Goal: Feedback & Contribution: Submit feedback/report problem

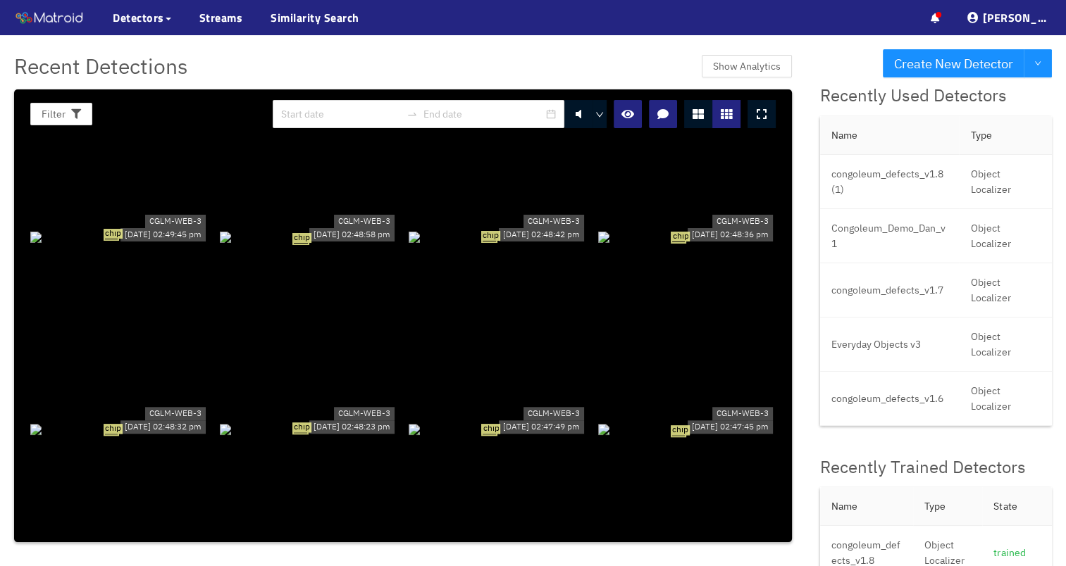
click at [100, 229] on div "chip" at bounding box center [119, 236] width 178 height 15
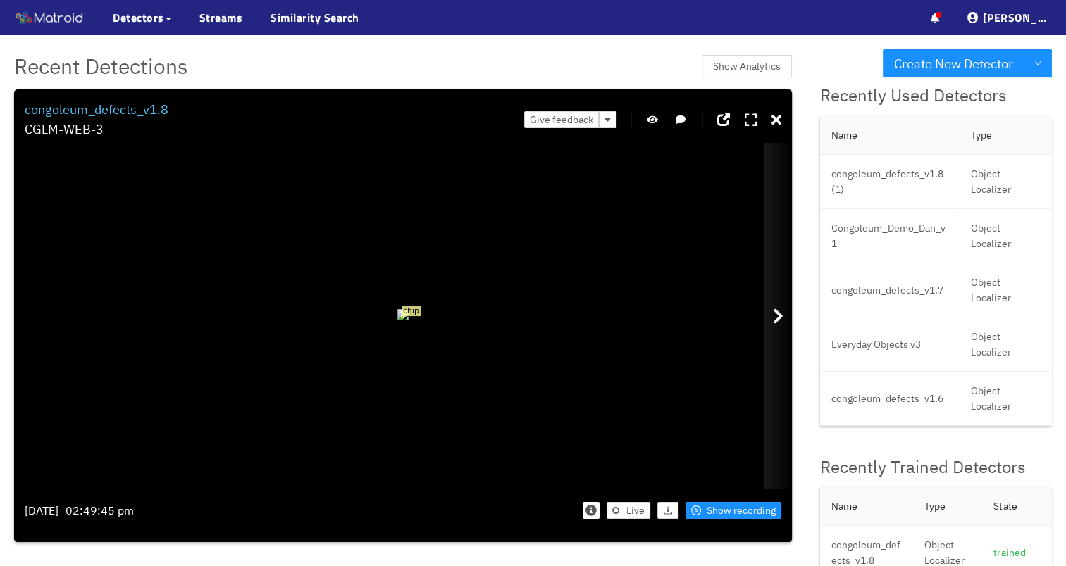
click at [778, 318] on icon at bounding box center [778, 316] width 11 height 17
click at [779, 318] on icon at bounding box center [778, 316] width 11 height 17
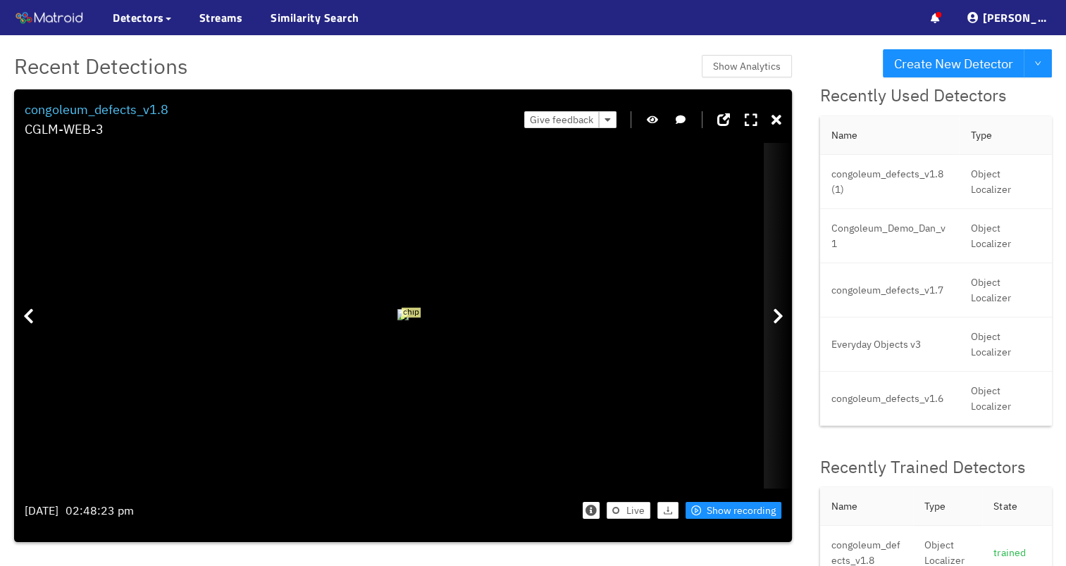
click at [779, 318] on icon at bounding box center [778, 316] width 11 height 17
click at [785, 120] on div "Filter 0 congoleum_defects_v1.8 CGLM-WEB-3 Give feedback chip Thursday Aug 28th…" at bounding box center [403, 315] width 778 height 453
click at [780, 122] on icon at bounding box center [776, 120] width 10 height 14
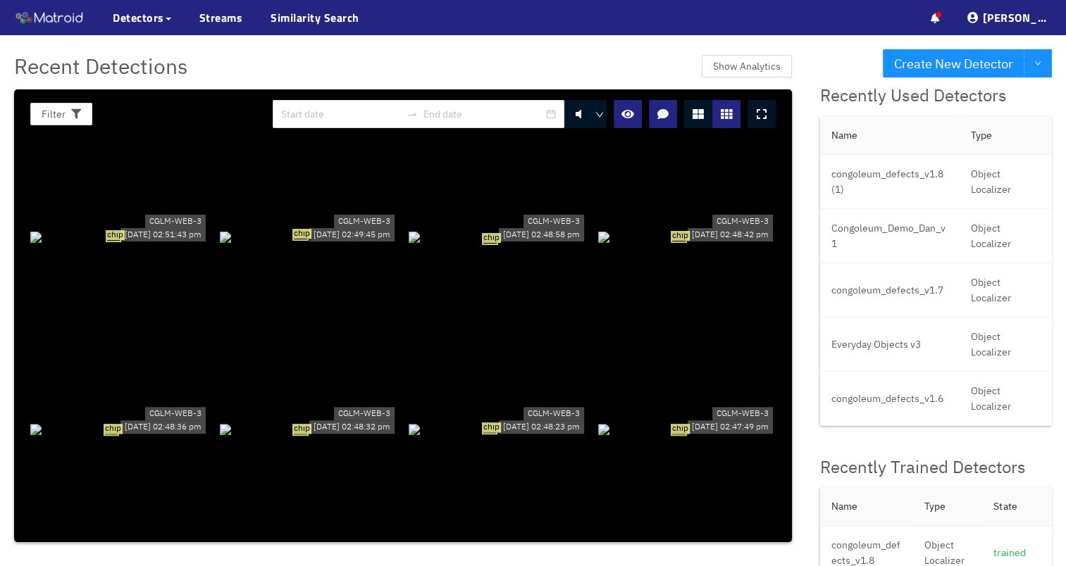
click at [502, 244] on div "chip" at bounding box center [498, 236] width 178 height 15
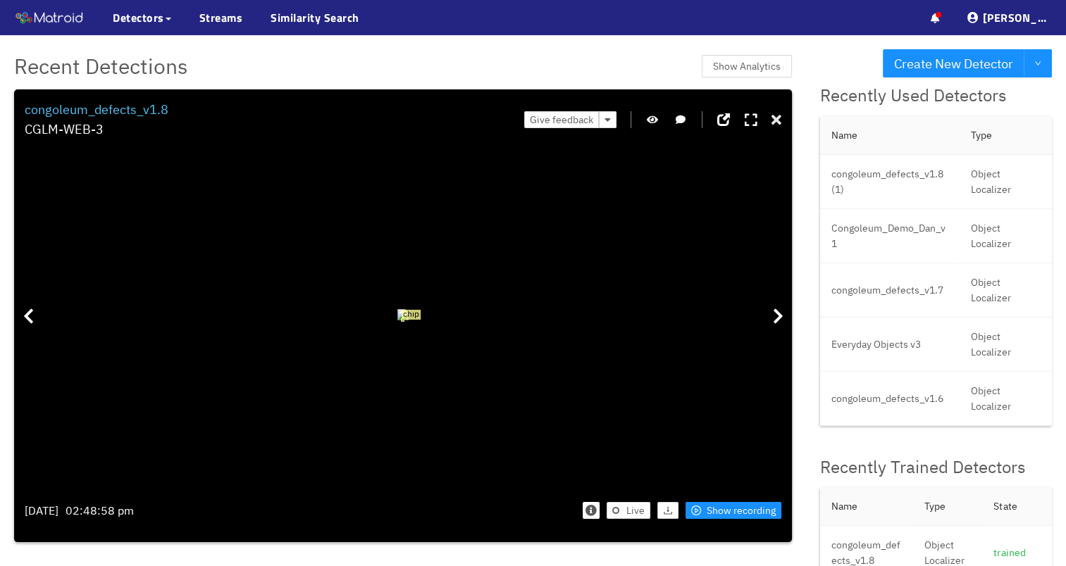
click at [778, 118] on icon at bounding box center [776, 120] width 10 height 14
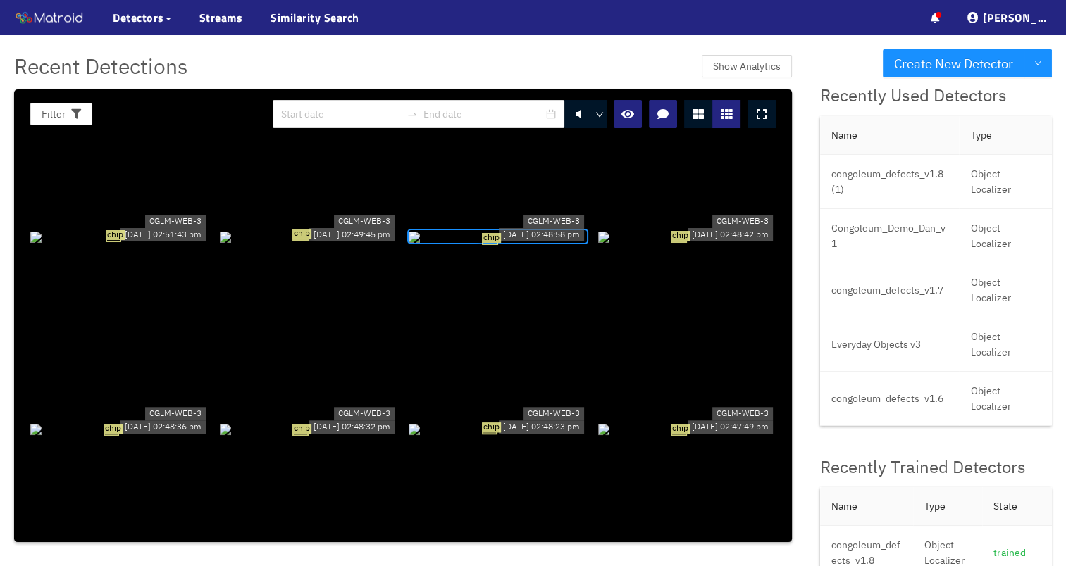
click at [147, 244] on div "chip" at bounding box center [119, 236] width 178 height 15
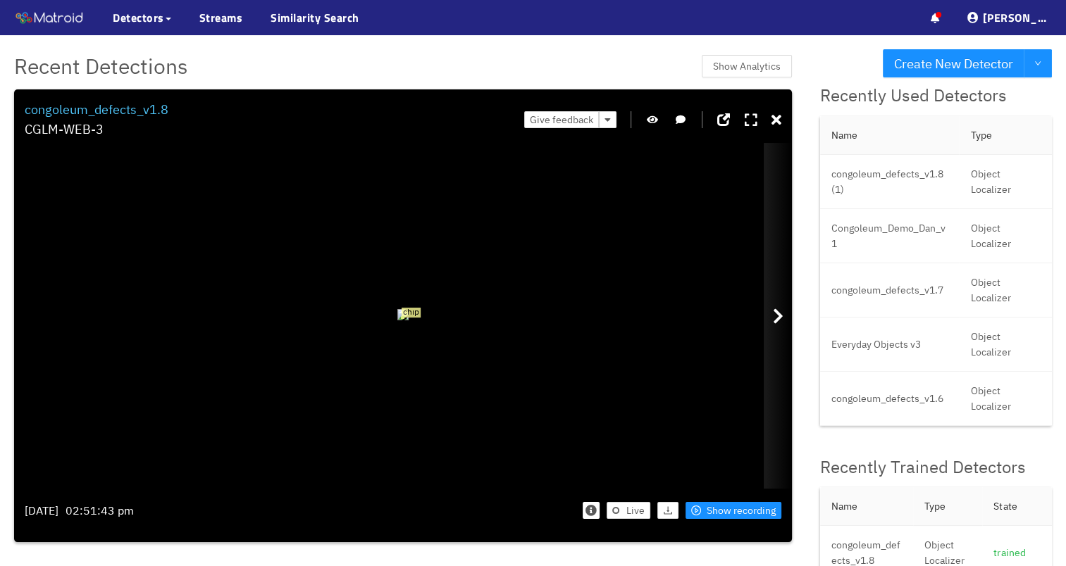
click at [780, 312] on icon at bounding box center [778, 316] width 11 height 17
click at [38, 325] on div at bounding box center [28, 316] width 28 height 346
click at [787, 309] on div at bounding box center [778, 316] width 28 height 346
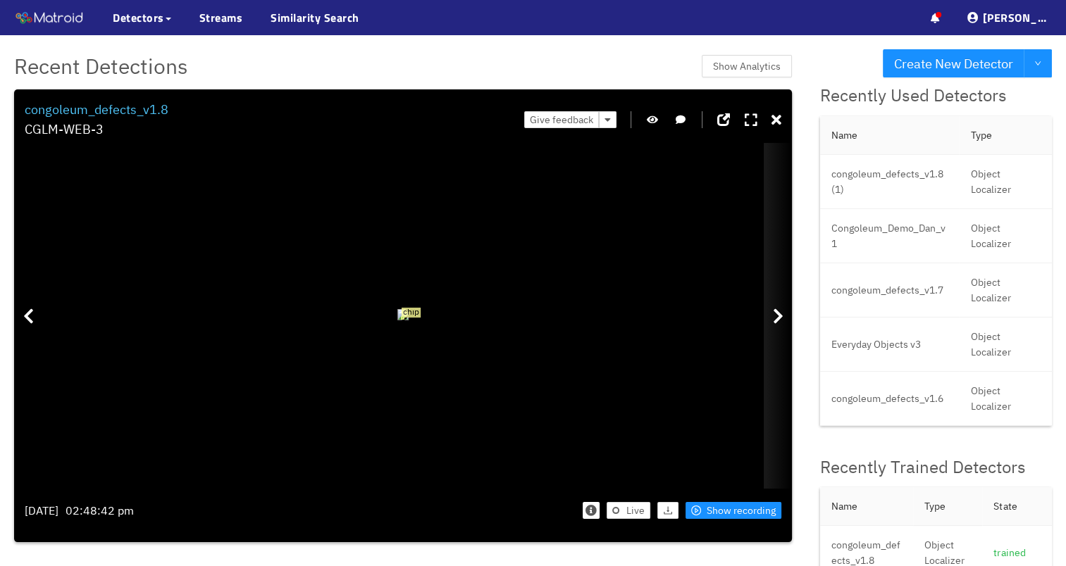
click at [787, 309] on div at bounding box center [778, 316] width 28 height 346
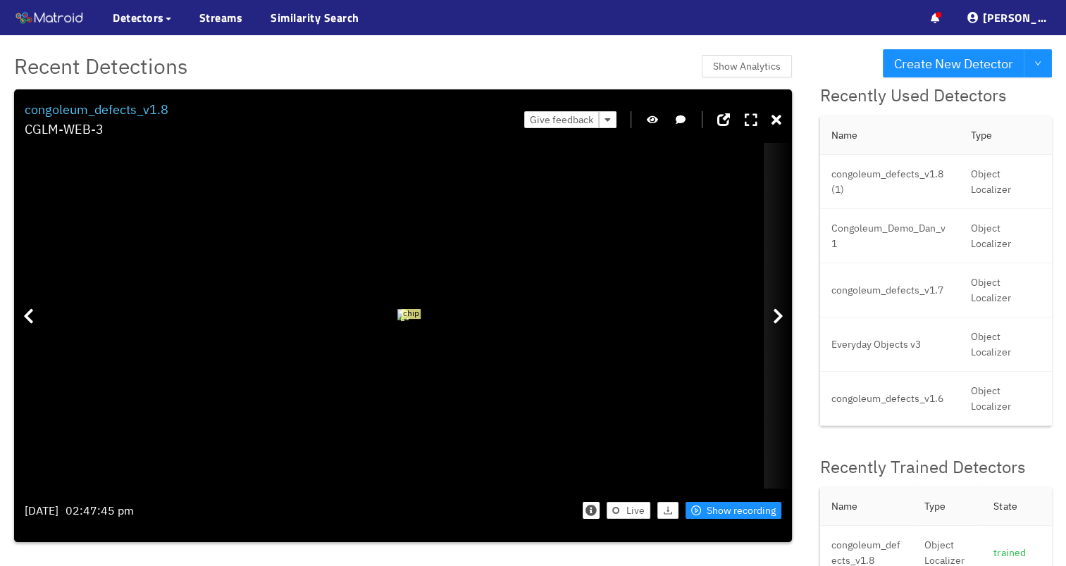
click at [787, 309] on div at bounding box center [778, 316] width 28 height 346
drag, startPoint x: 787, startPoint y: 309, endPoint x: 780, endPoint y: 120, distance: 188.2
click at [780, 120] on icon at bounding box center [776, 120] width 10 height 14
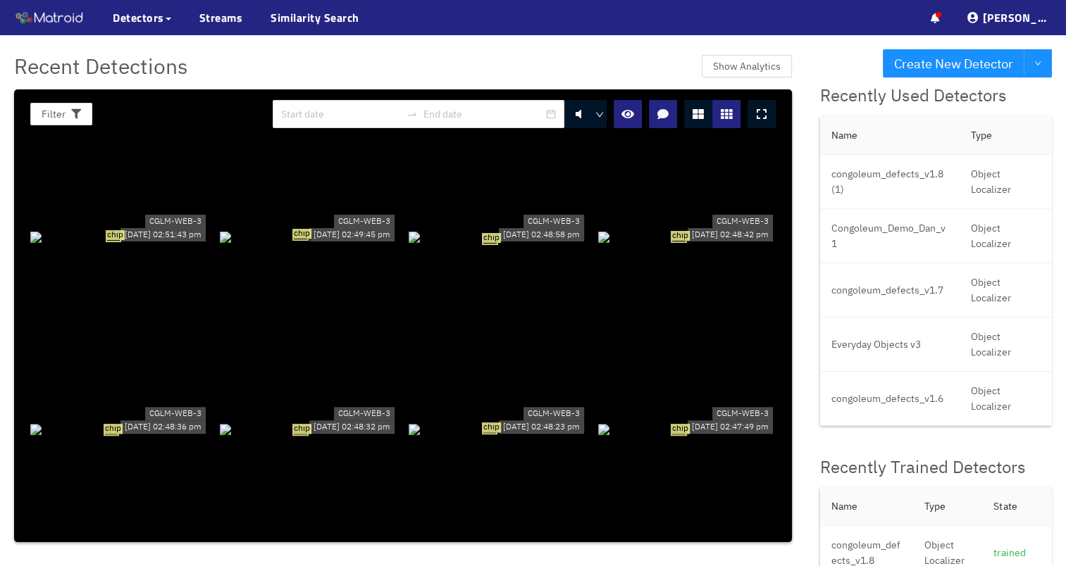
click at [151, 244] on div "chip" at bounding box center [119, 236] width 178 height 15
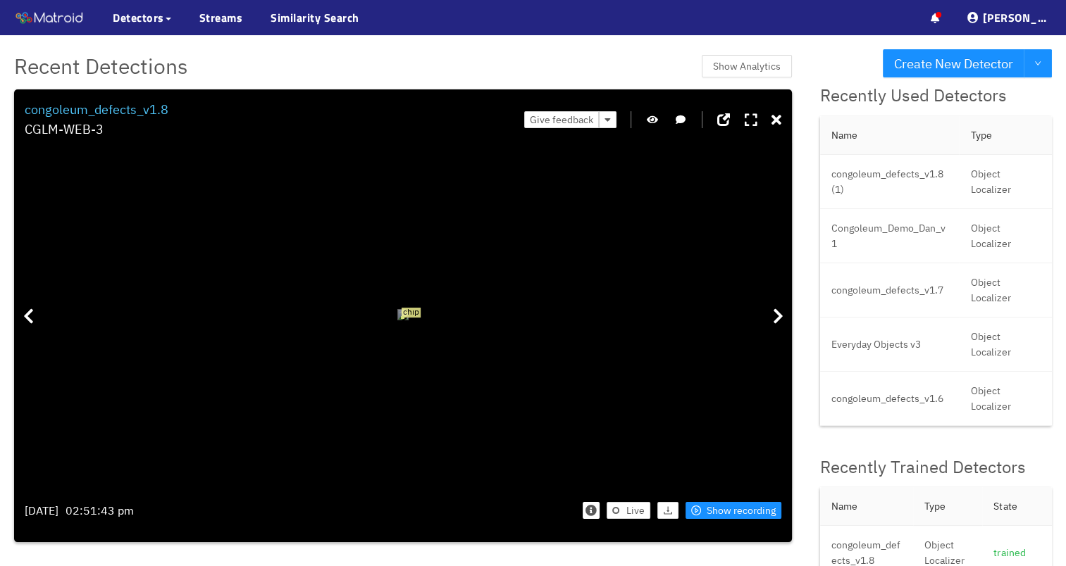
click at [403, 319] on div "chip" at bounding box center [402, 318] width 2 height 2
click at [585, 123] on span "Give feedback" at bounding box center [561, 119] width 63 height 15
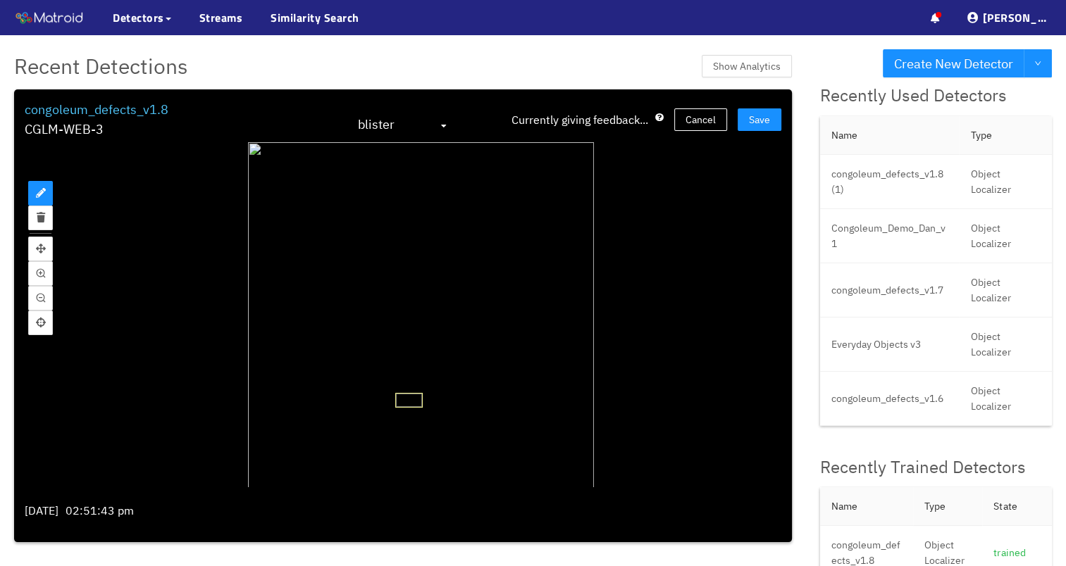
click at [445, 121] on span "blister" at bounding box center [403, 125] width 90 height 23
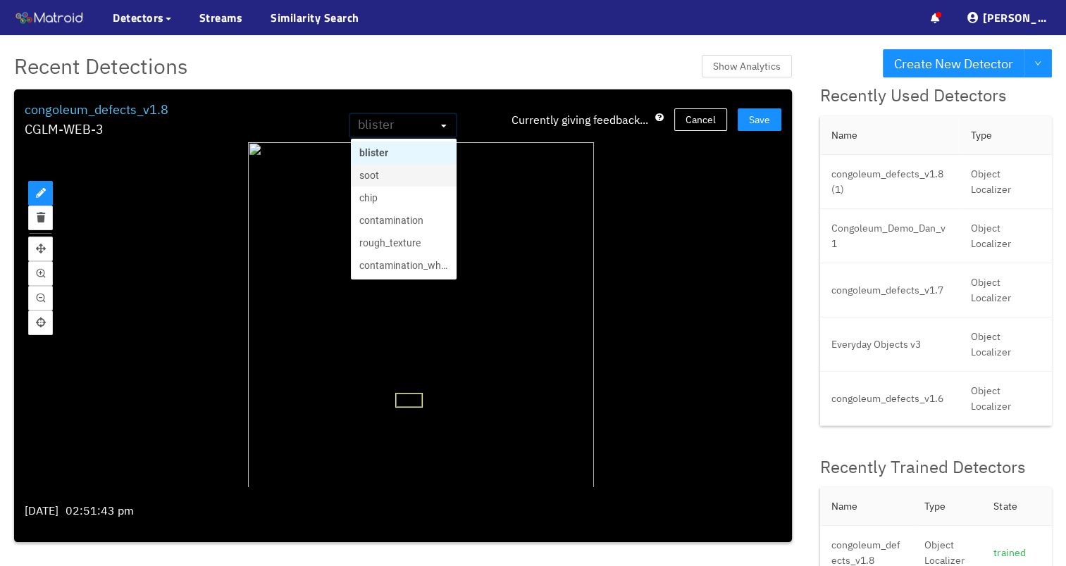
click at [448, 127] on span "blister" at bounding box center [403, 125] width 90 height 23
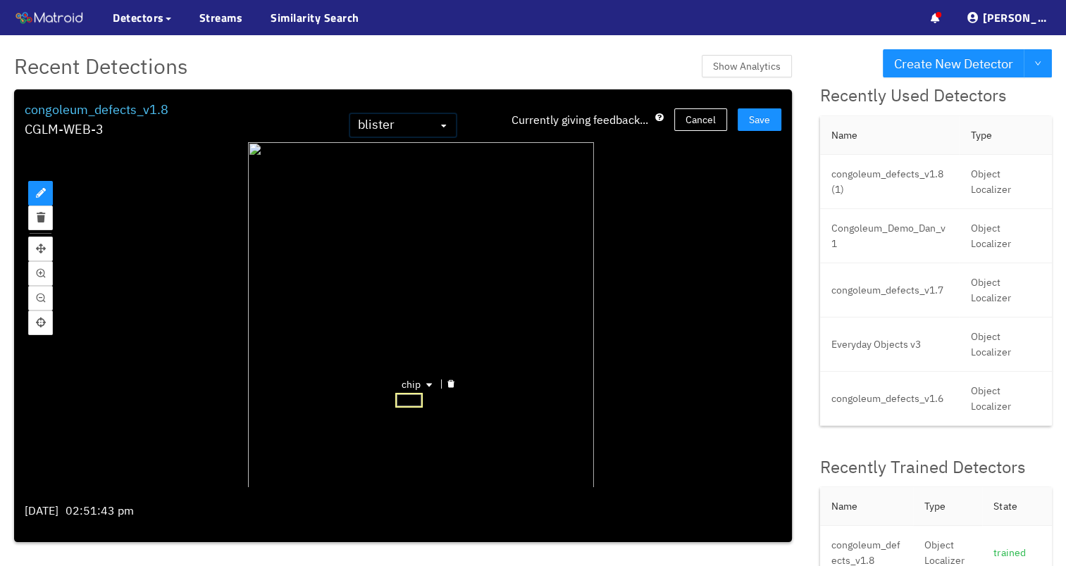
click at [449, 382] on icon "delete" at bounding box center [450, 384] width 7 height 8
click at [752, 116] on span "Save" at bounding box center [759, 119] width 21 height 15
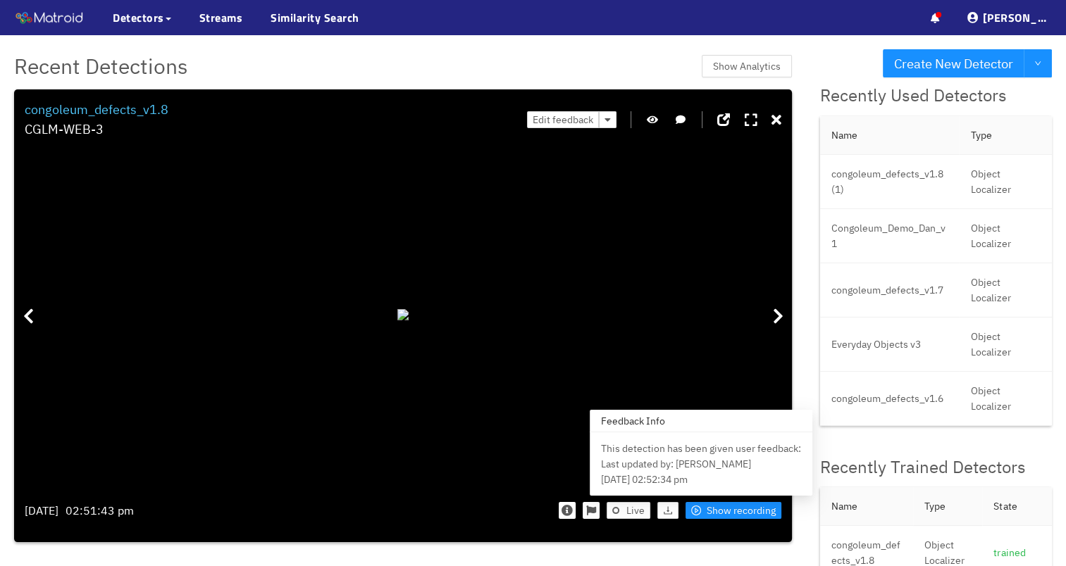
click at [595, 508] on icon at bounding box center [591, 511] width 10 height 10
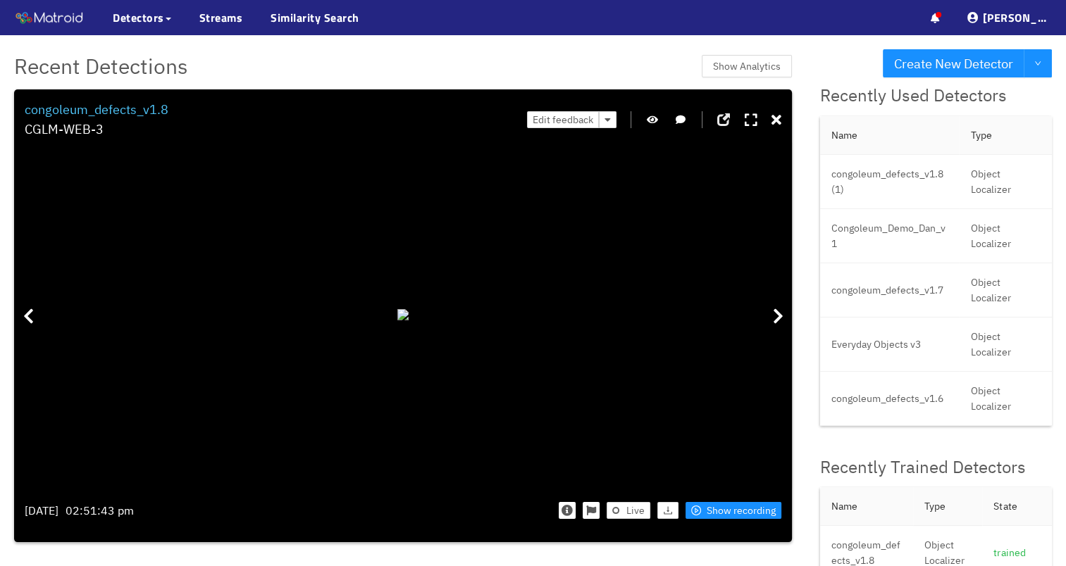
click at [730, 118] on div at bounding box center [723, 120] width 14 height 22
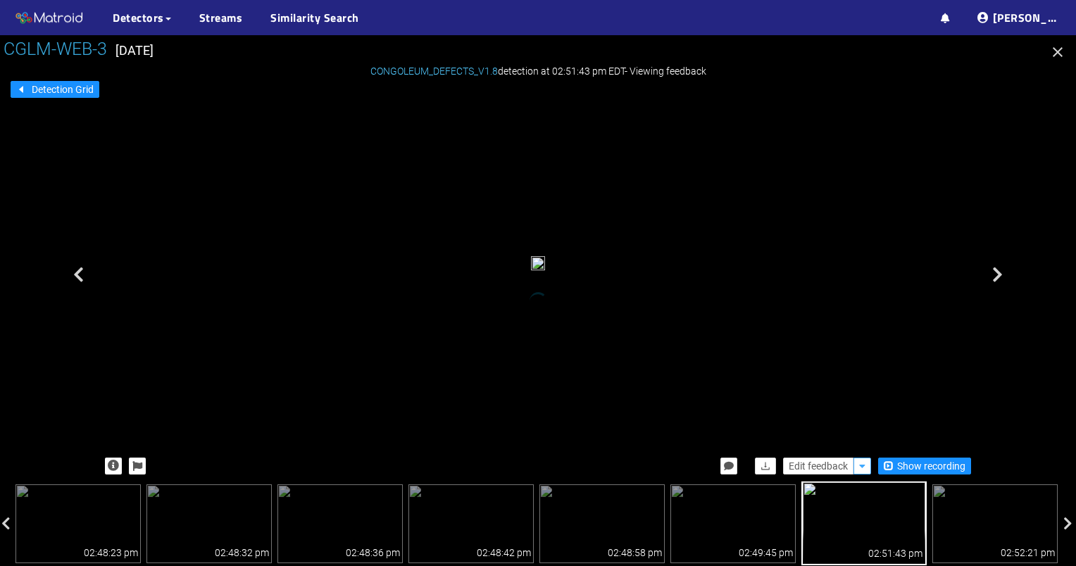
click at [859, 468] on icon "button" at bounding box center [862, 466] width 6 height 10
click at [834, 465] on span "Edit feedback" at bounding box center [818, 466] width 59 height 15
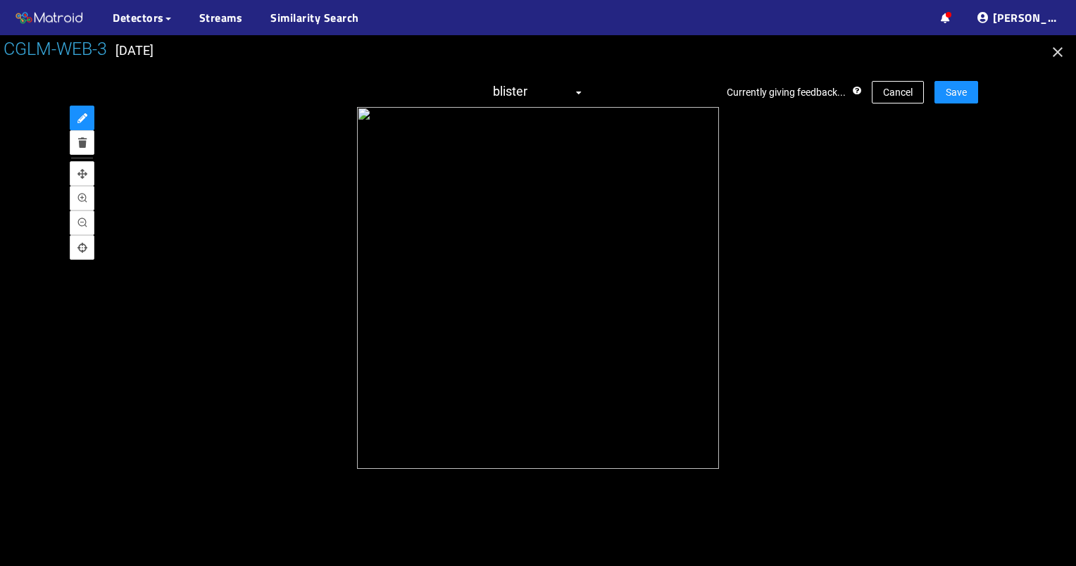
click at [569, 92] on span "blister" at bounding box center [538, 92] width 90 height 23
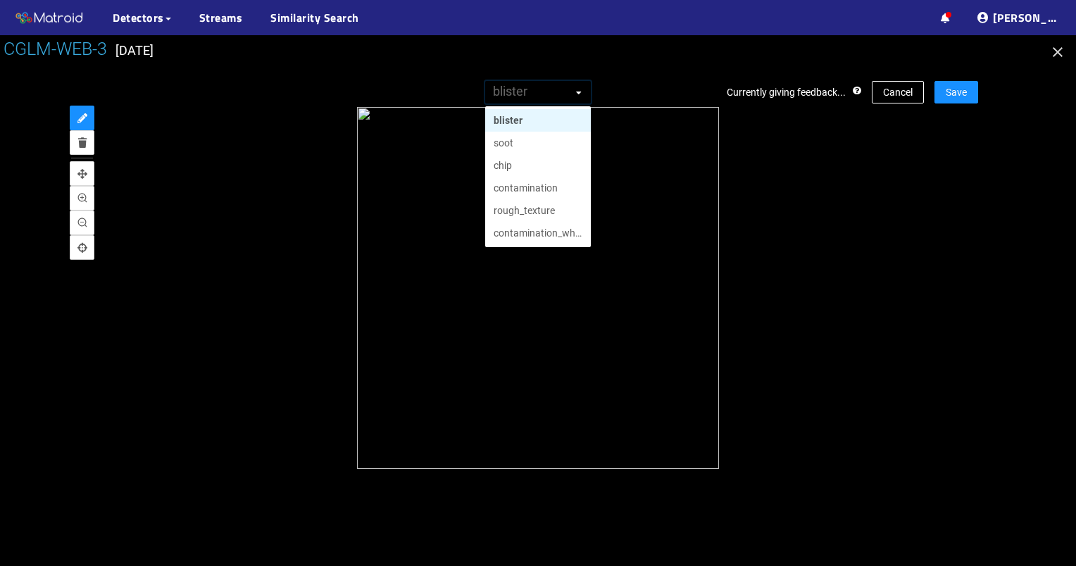
click at [572, 91] on span "blister" at bounding box center [538, 92] width 90 height 23
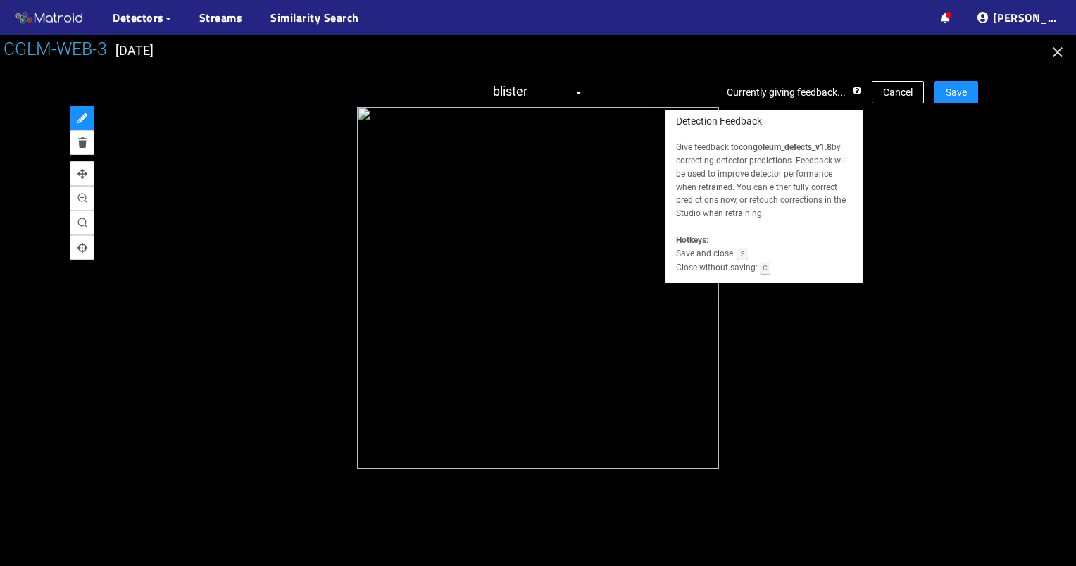
click at [859, 93] on icon at bounding box center [857, 91] width 8 height 8
drag, startPoint x: 823, startPoint y: 144, endPoint x: 771, endPoint y: 223, distance: 94.0
click at [771, 223] on div "Give feedback to congoleum_defects_v1.8 by correcting detector predictions. Fee…" at bounding box center [764, 208] width 176 height 134
click at [816, 223] on div "Give feedback to congoleum_defects_v1.8 by correcting detector predictions. Fee…" at bounding box center [764, 208] width 176 height 134
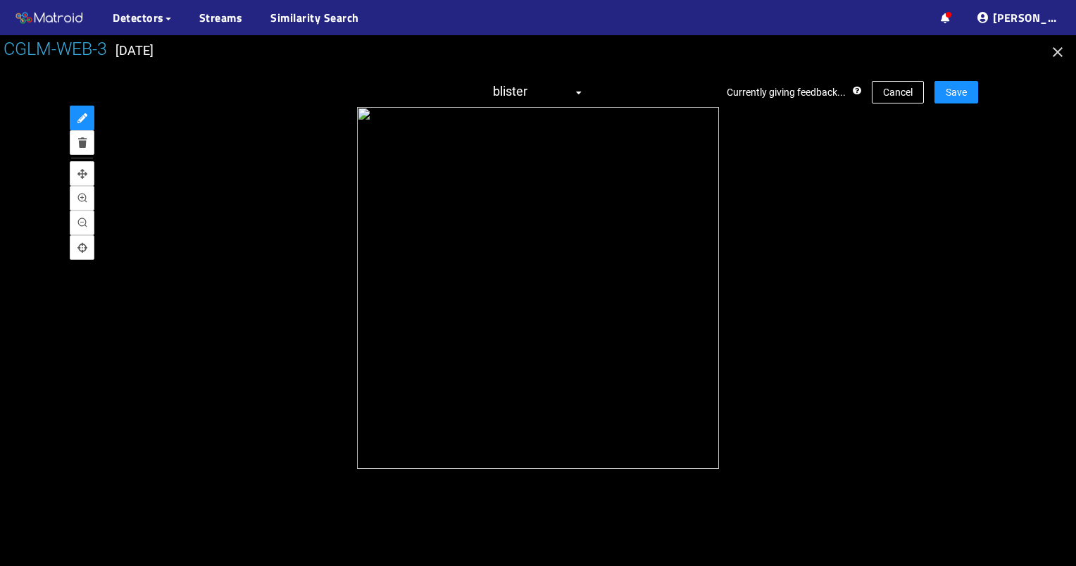
click at [1060, 48] on icon "button" at bounding box center [1058, 52] width 17 height 17
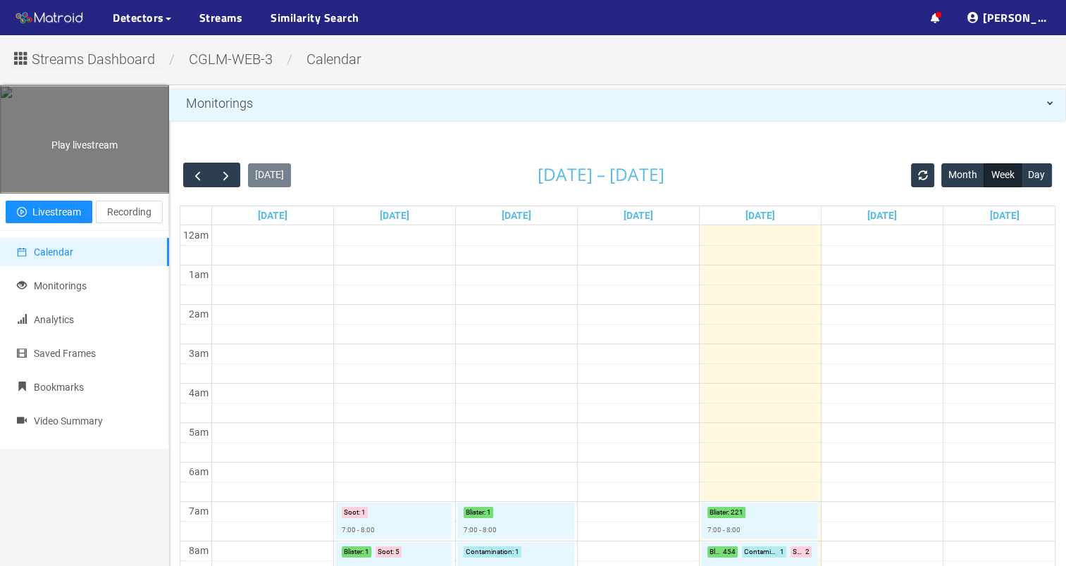
click at [108, 172] on div "Play livestream" at bounding box center [85, 140] width 168 height 106
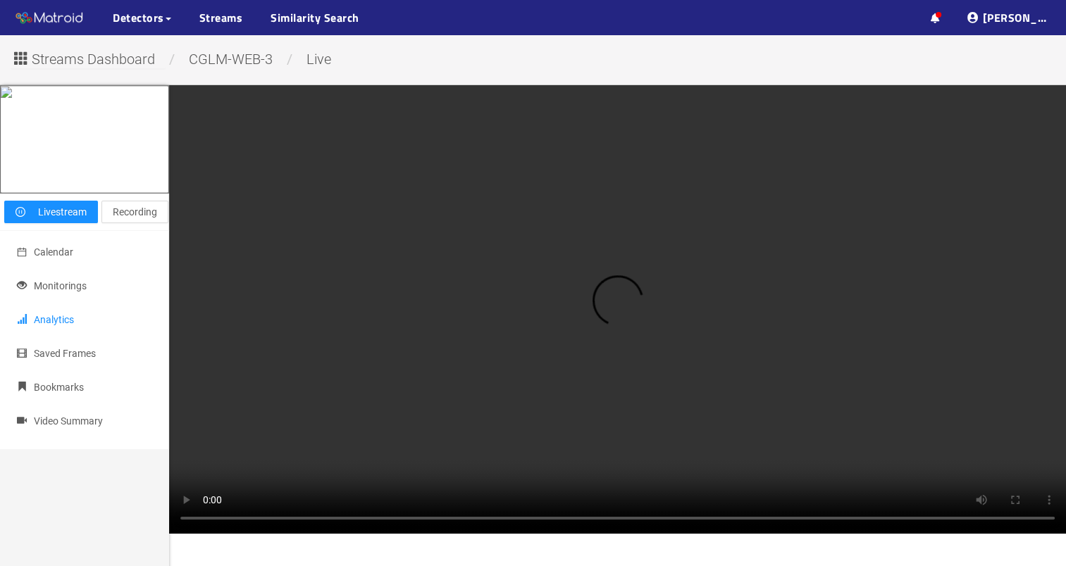
click at [72, 334] on li "Analytics" at bounding box center [84, 320] width 169 height 28
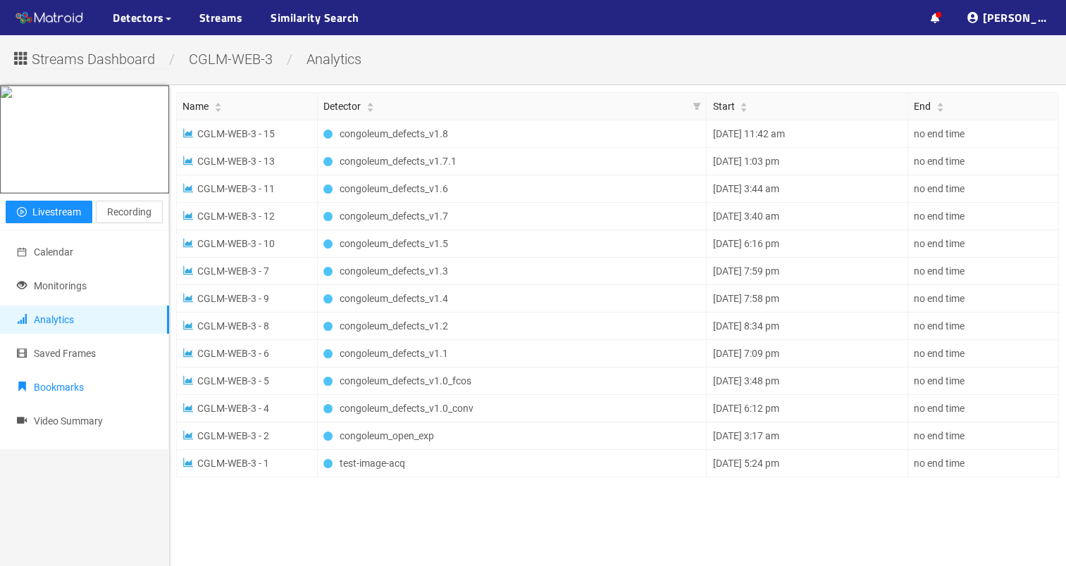
click at [96, 401] on li "Bookmarks" at bounding box center [84, 387] width 169 height 28
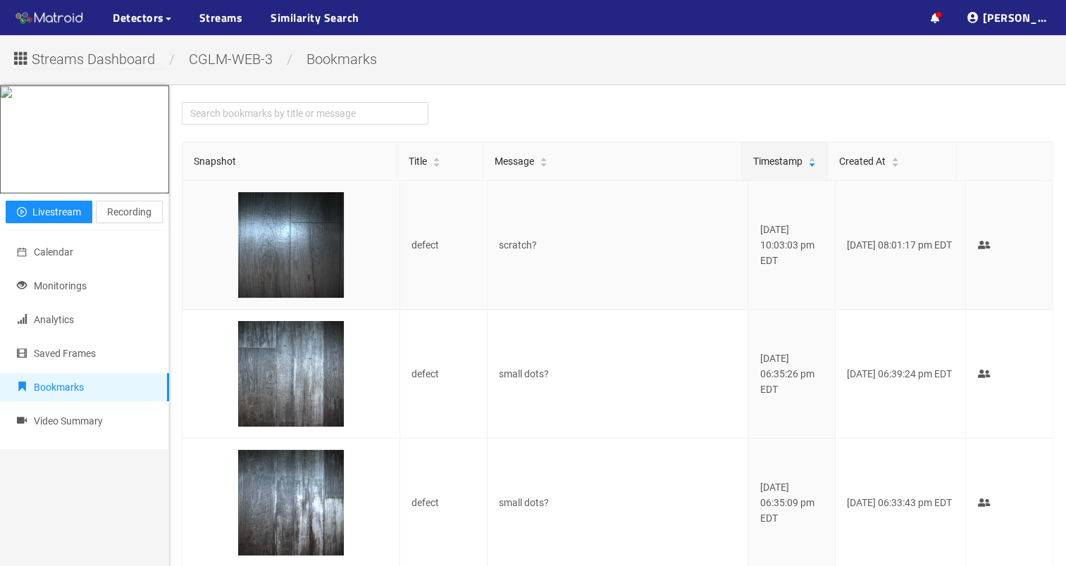
click at [923, 239] on td "06/26/2025 08:01:17 pm EDT" at bounding box center [900, 245] width 130 height 129
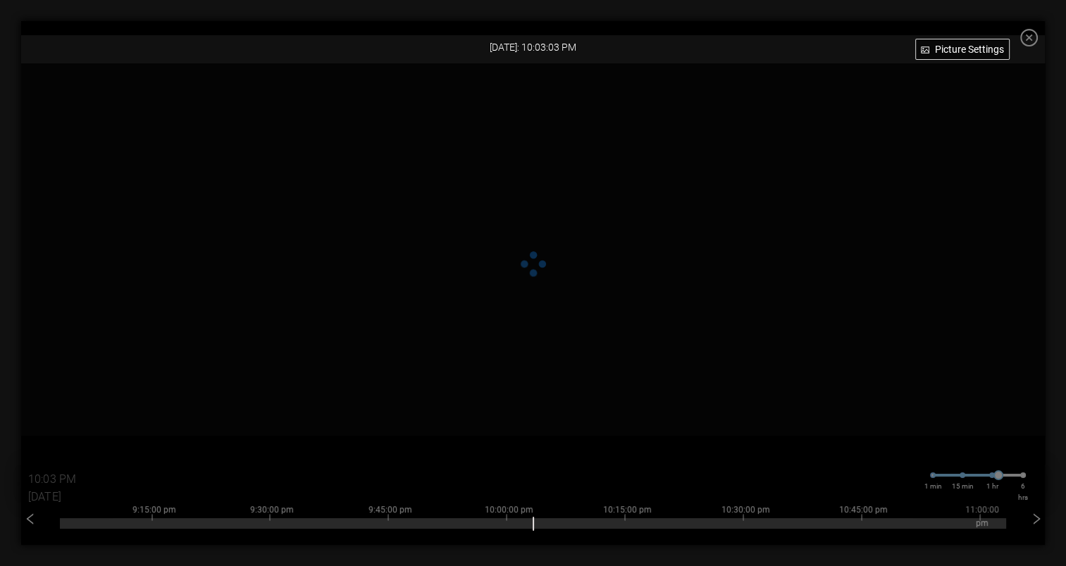
click at [1032, 36] on icon "close-circle" at bounding box center [1029, 38] width 18 height 18
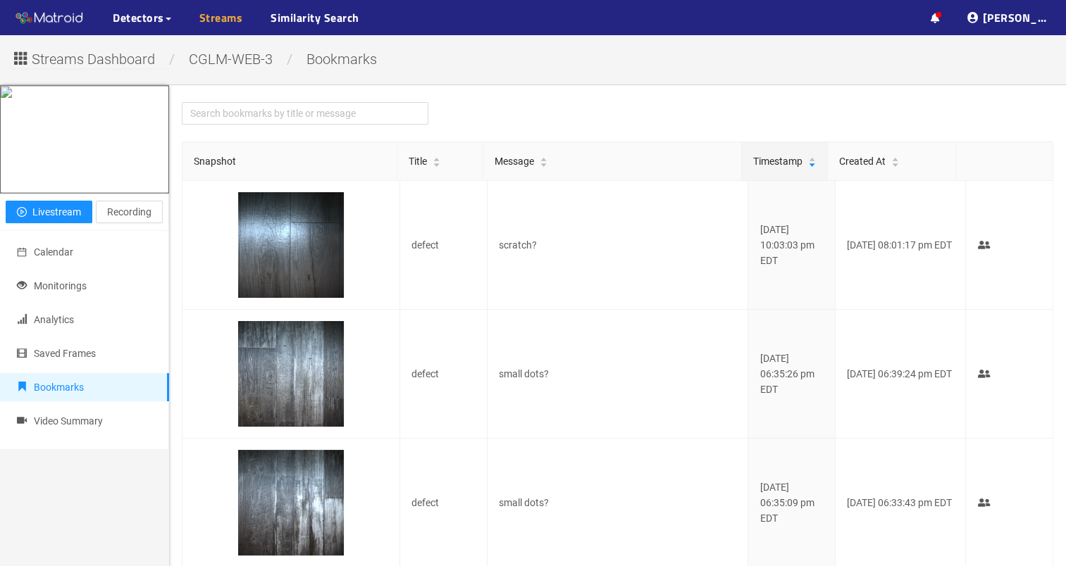
click at [199, 17] on link "Streams" at bounding box center [221, 17] width 44 height 17
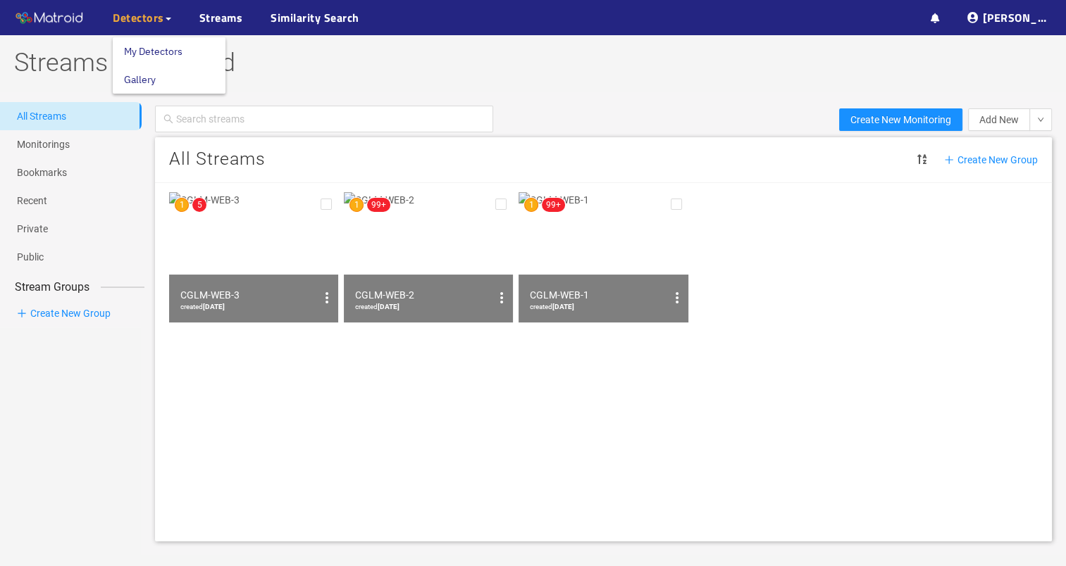
click at [147, 17] on span "Detectors" at bounding box center [138, 17] width 51 height 17
click at [65, 25] on img at bounding box center [49, 18] width 70 height 21
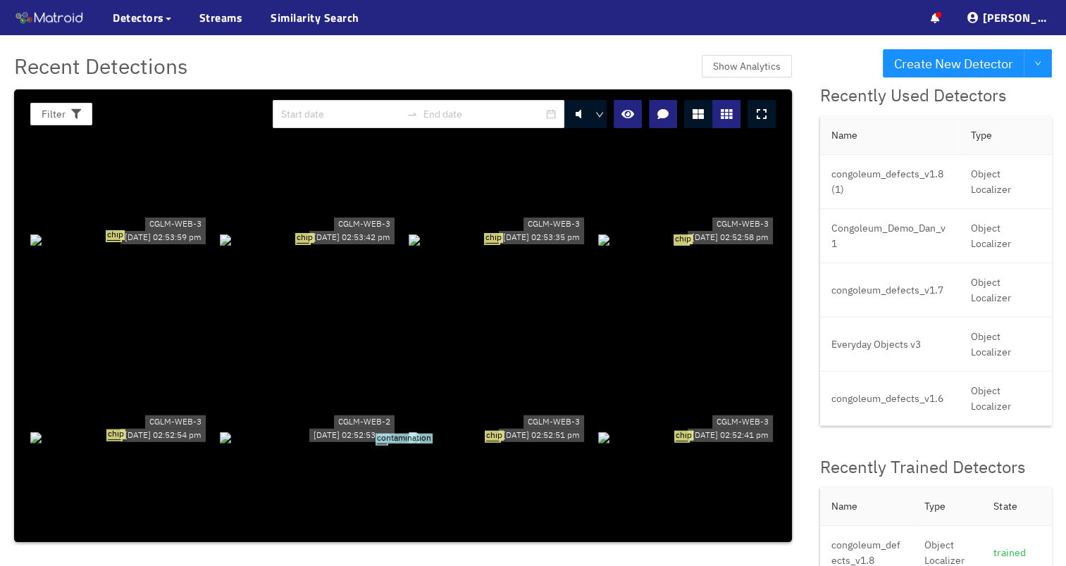
click at [162, 234] on div "chip" at bounding box center [119, 239] width 178 height 15
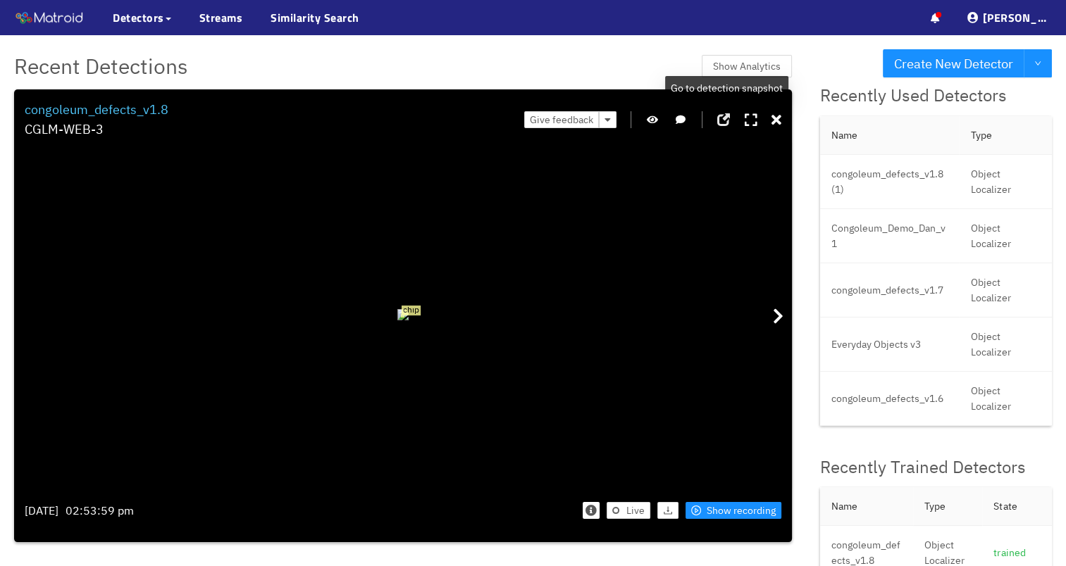
click at [730, 121] on span at bounding box center [723, 119] width 13 height 13
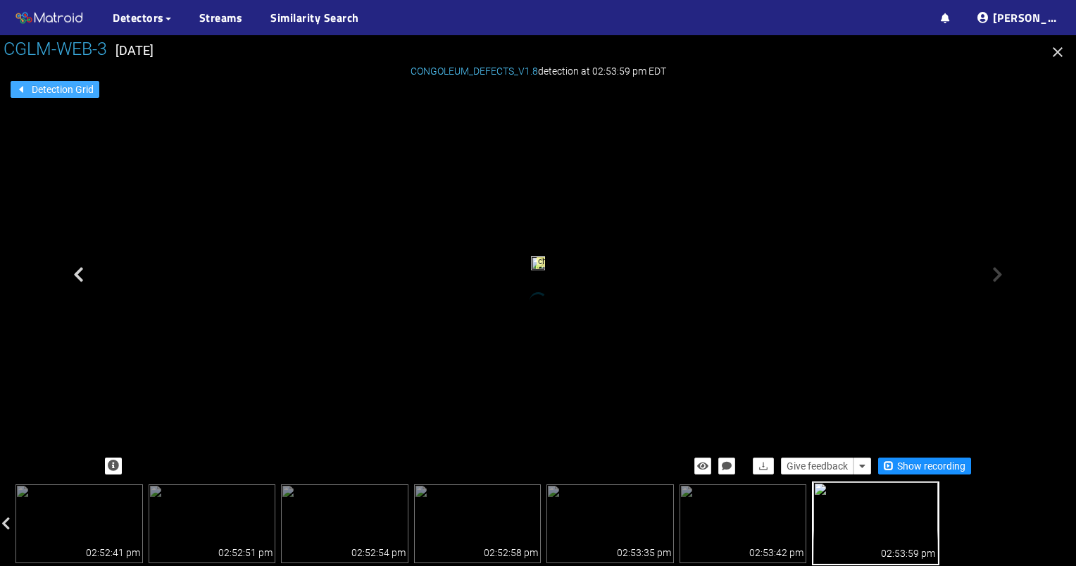
click at [68, 91] on span "Detection Grid" at bounding box center [63, 89] width 62 height 15
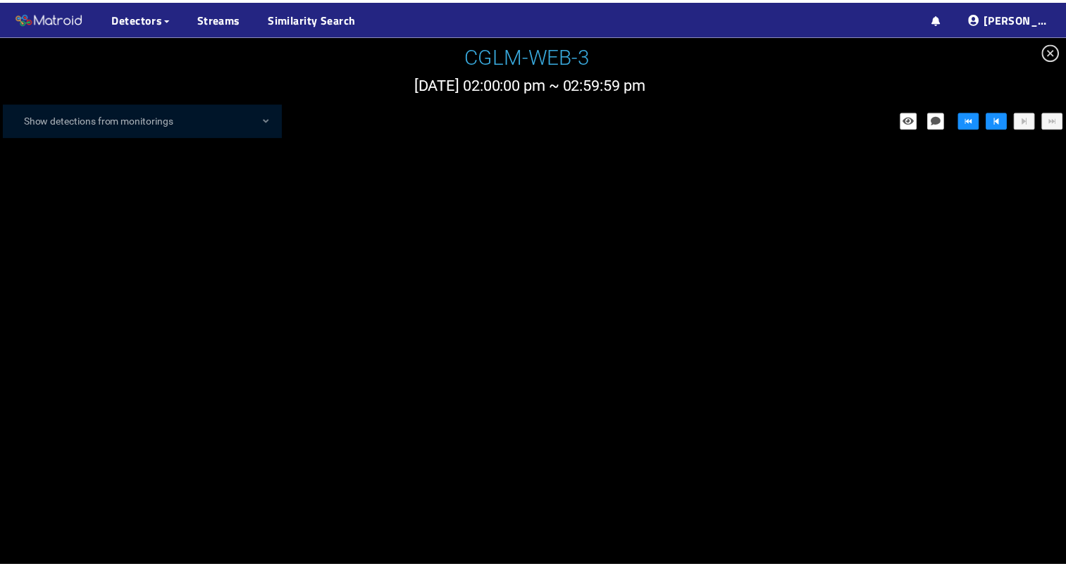
scroll to position [17343, 0]
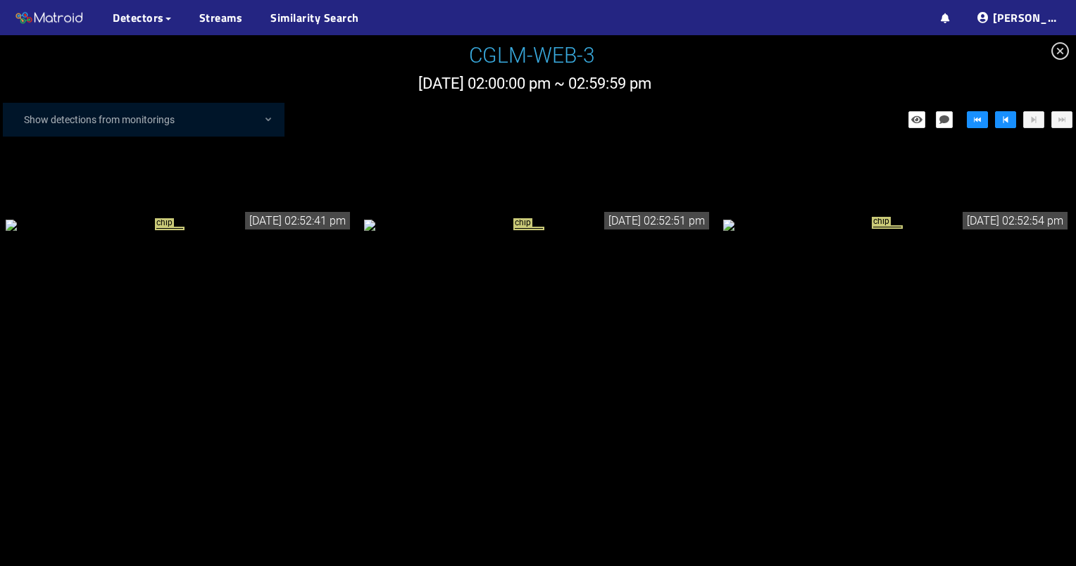
drag, startPoint x: 554, startPoint y: 327, endPoint x: 521, endPoint y: 335, distance: 34.2
click at [521, 232] on div "chip" at bounding box center [537, 224] width 347 height 15
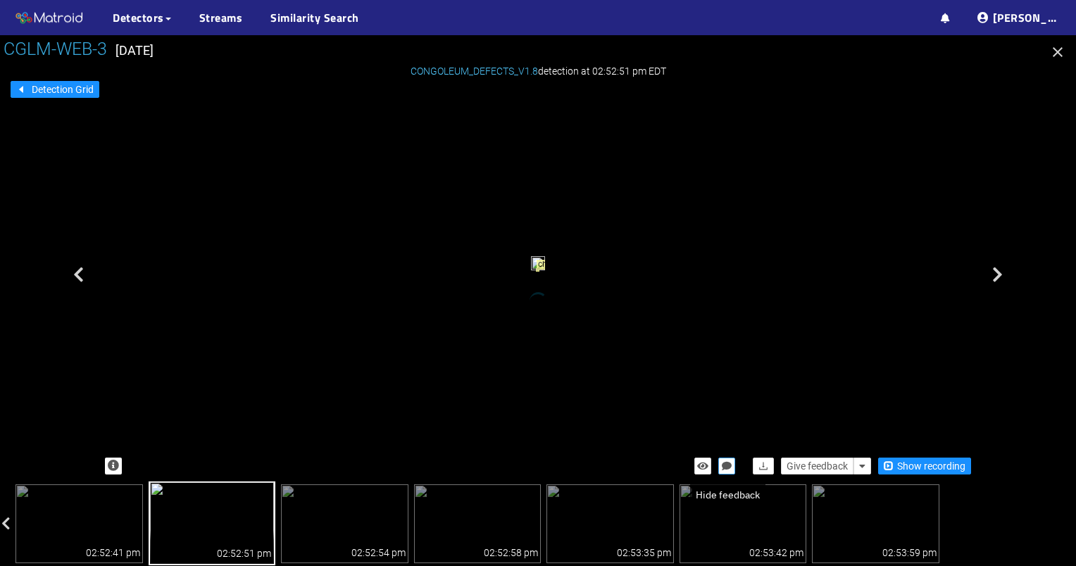
click at [730, 468] on icon "button" at bounding box center [727, 466] width 10 height 10
click at [729, 468] on icon "button" at bounding box center [727, 466] width 13 height 10
click at [708, 468] on icon "button" at bounding box center [702, 466] width 11 height 10
click at [708, 468] on icon "button" at bounding box center [703, 466] width 13 height 10
click at [861, 464] on icon "button" at bounding box center [862, 466] width 6 height 10
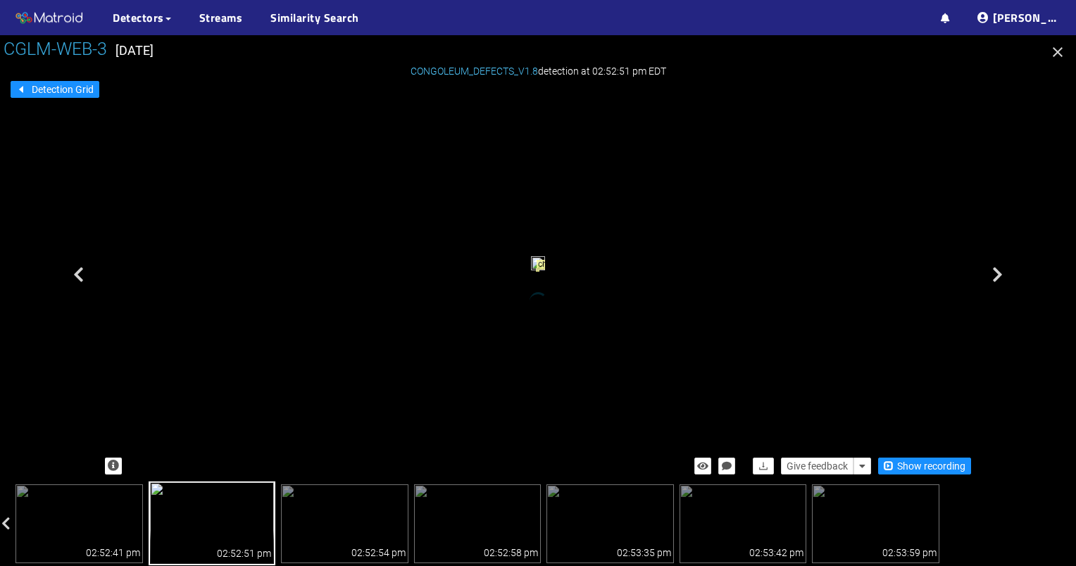
click at [1051, 53] on icon "button" at bounding box center [1058, 52] width 17 height 17
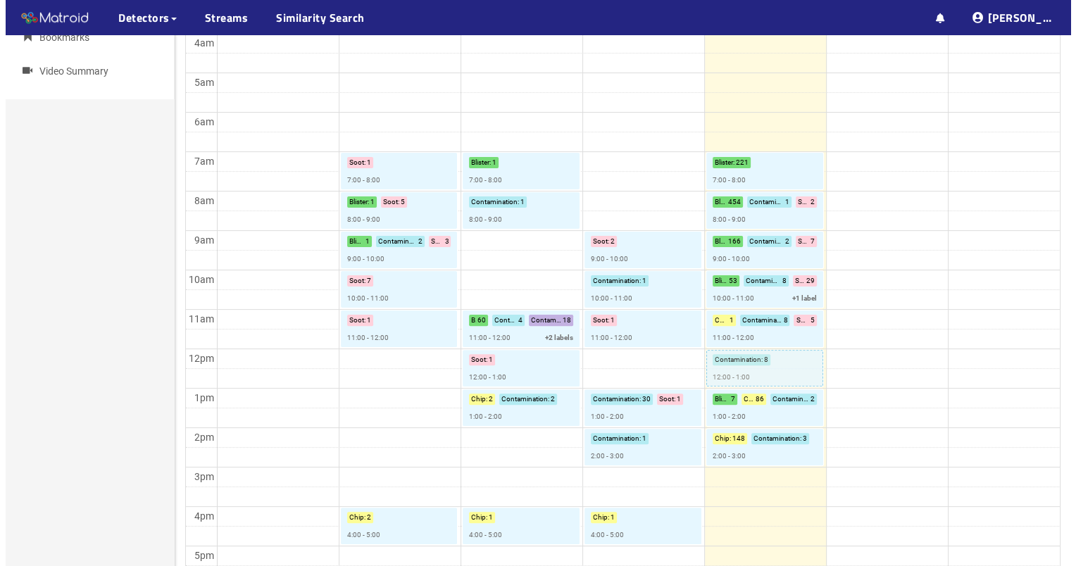
scroll to position [352, 0]
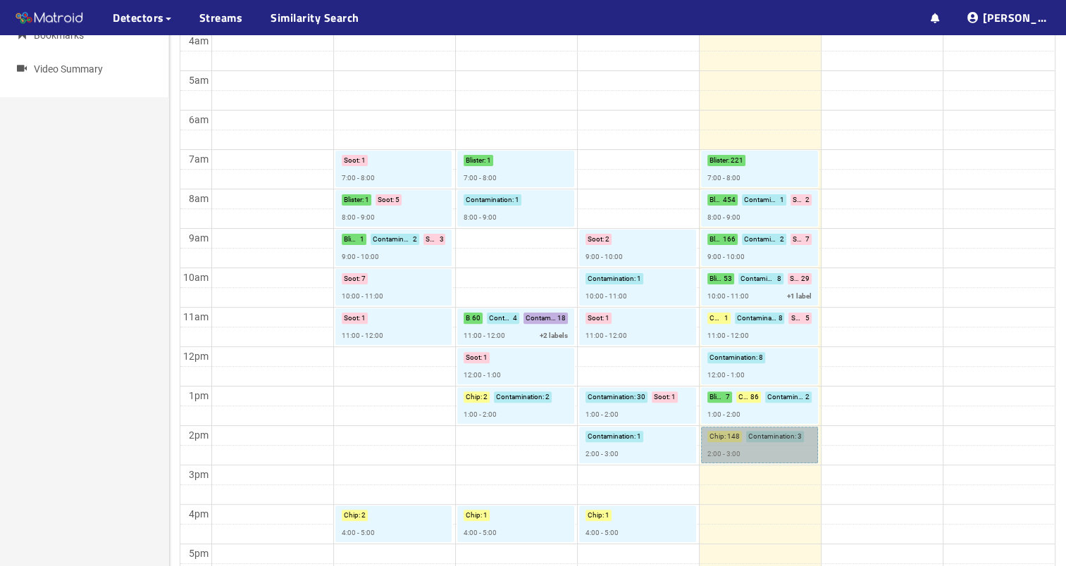
click at [733, 440] on link "Chip : 148 Contamination : 3 2:00 - 3:00" at bounding box center [759, 445] width 117 height 37
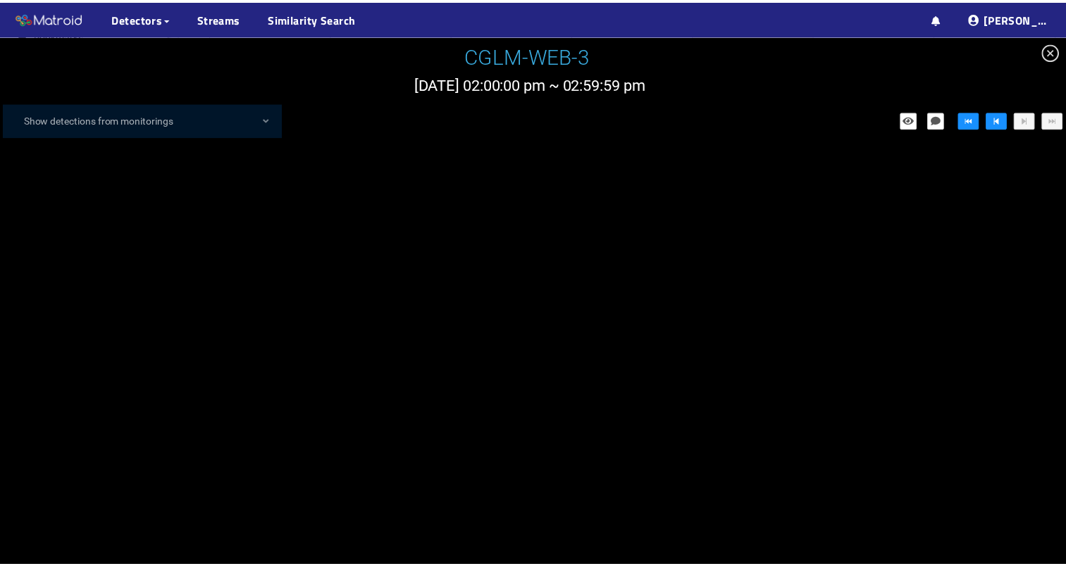
scroll to position [16996, 0]
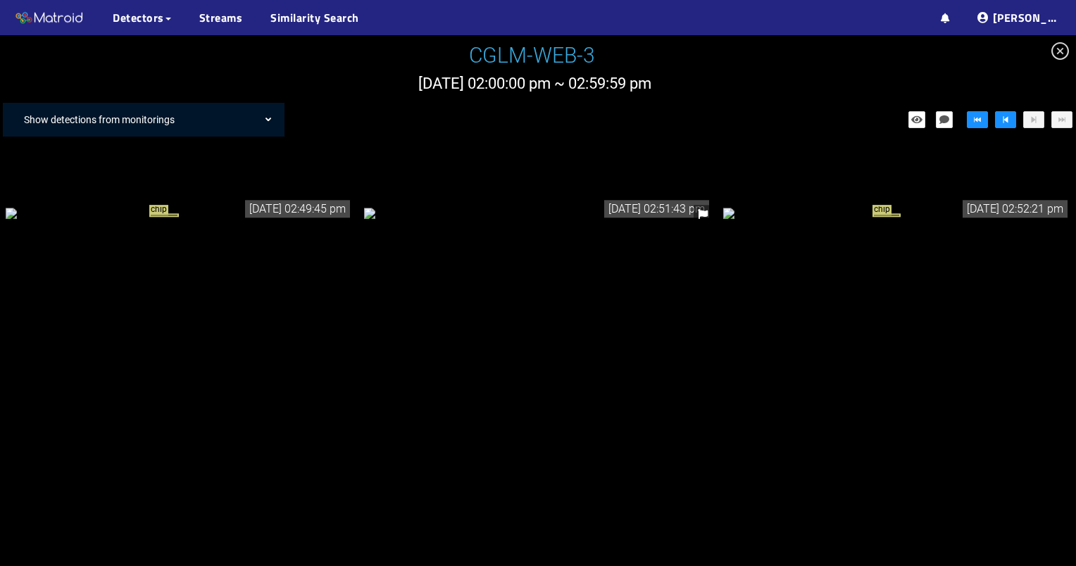
click at [260, 116] on div "Show detections from monitorings" at bounding box center [151, 120] width 268 height 28
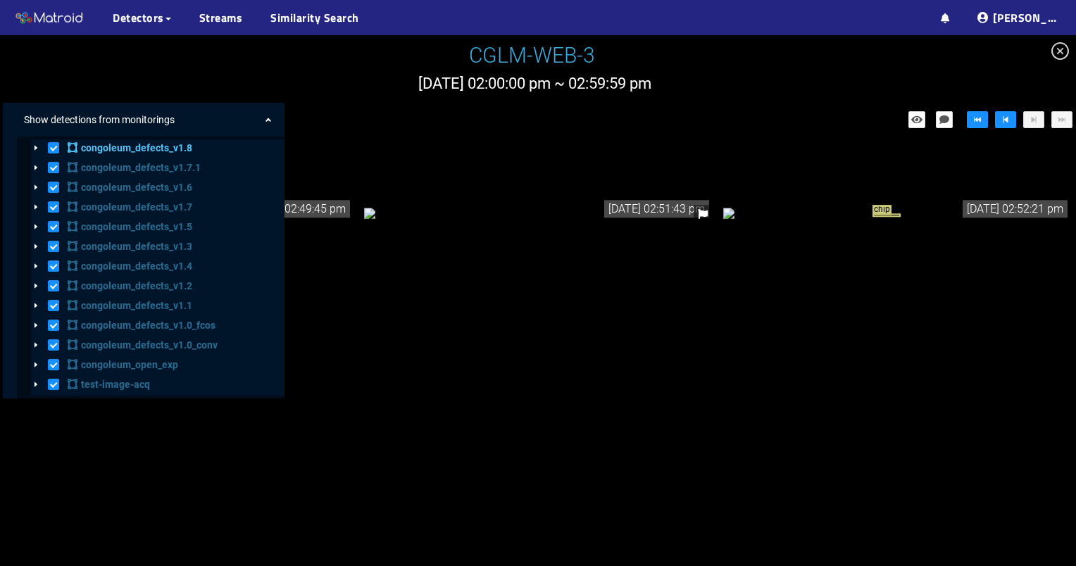
click at [260, 116] on div "Show detections from monitorings" at bounding box center [151, 120] width 268 height 28
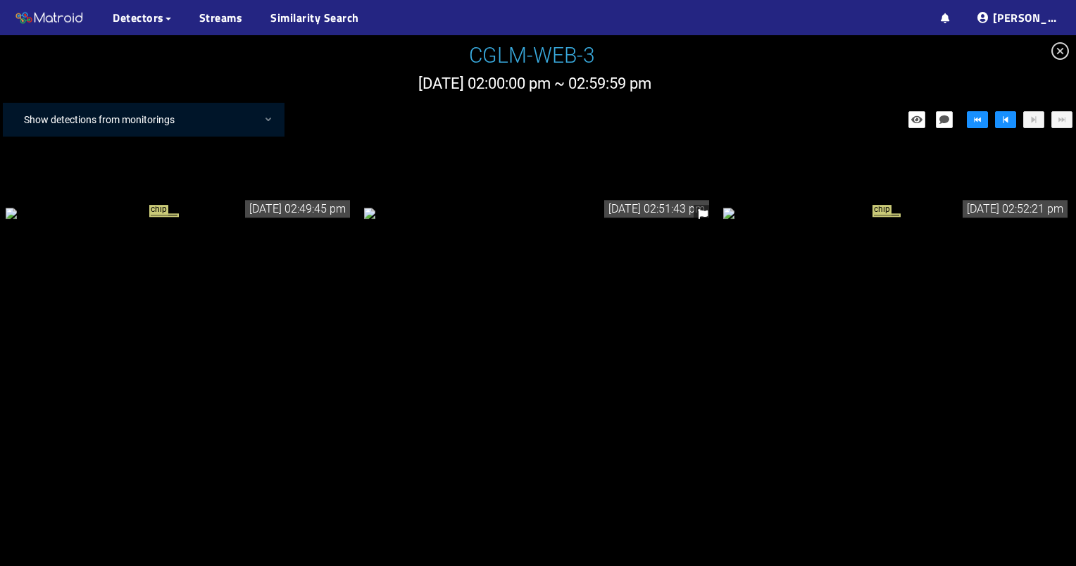
click at [277, 106] on div "Show detections from monitorings" at bounding box center [151, 120] width 268 height 28
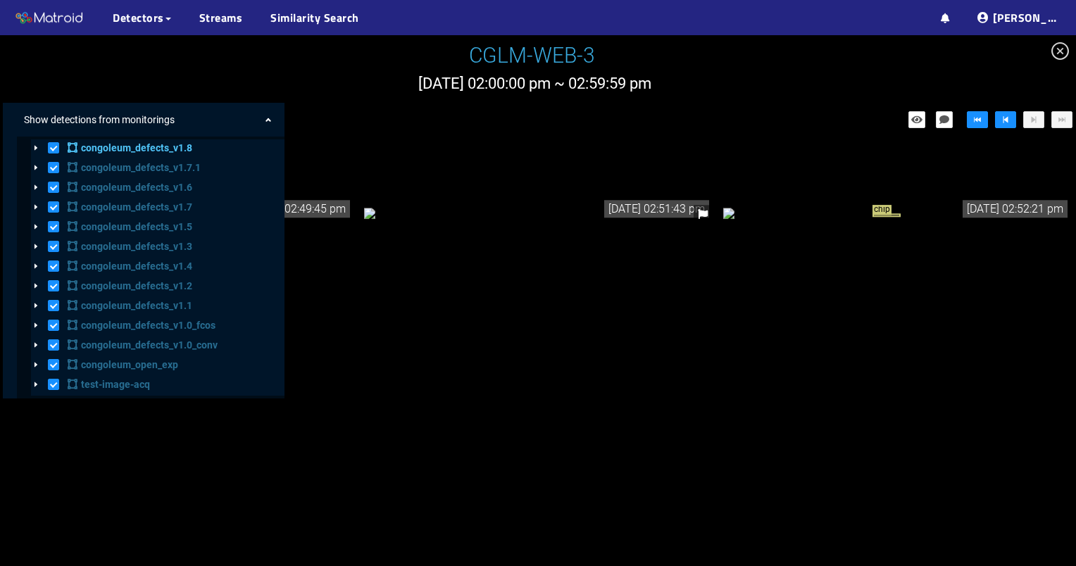
click at [277, 106] on div "Show detections from monitorings" at bounding box center [151, 120] width 268 height 28
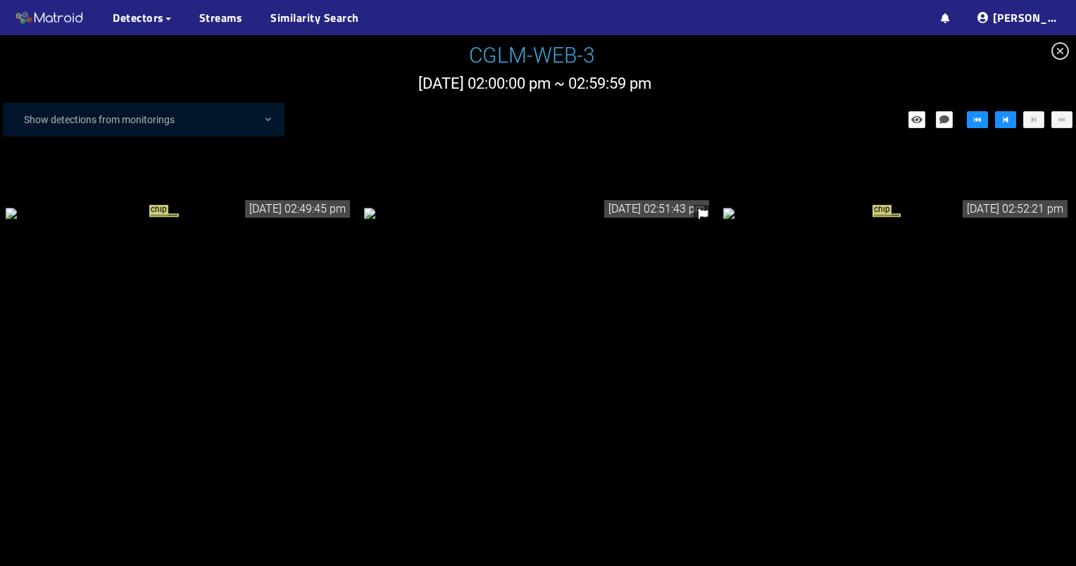
click at [227, 220] on div "chip" at bounding box center [179, 212] width 347 height 15
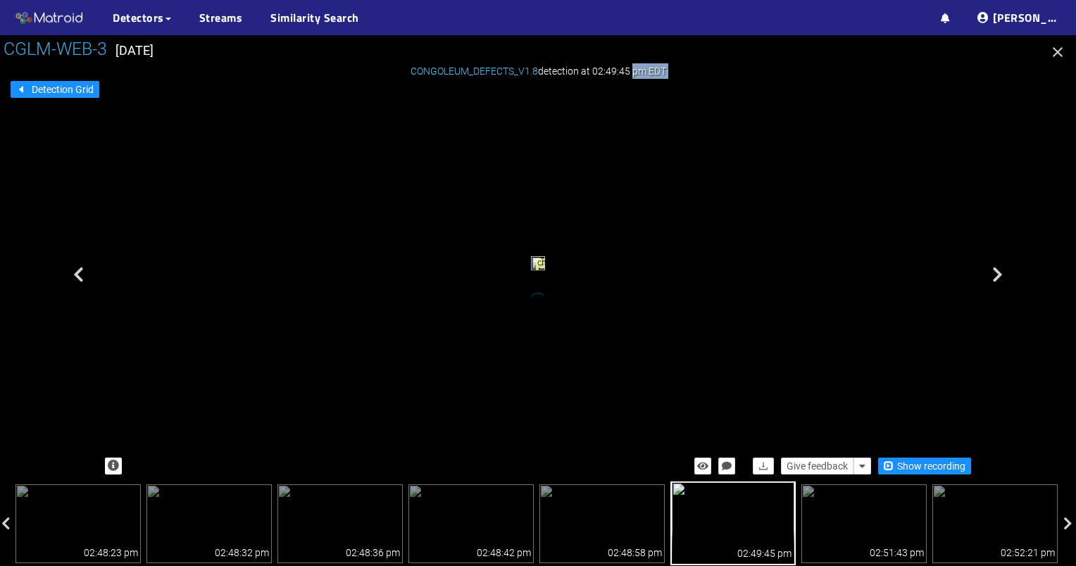
drag, startPoint x: 624, startPoint y: 69, endPoint x: 444, endPoint y: 82, distance: 180.8
click at [444, 82] on div "CONGOLEUM_DEFECTS_V1.8 detection at 02:49:45 pm EDT Give feedback Show recordin…" at bounding box center [538, 274] width 880 height 415
drag, startPoint x: 444, startPoint y: 82, endPoint x: 526, endPoint y: 76, distance: 82.7
click at [545, 81] on div "CONGOLEUM_DEFECTS_V1.8 detection at 02:49:45 pm EDT Give feedback Show recordin…" at bounding box center [538, 274] width 880 height 415
click at [523, 75] on span "CONGOLEUM_DEFECTS_V1.8" at bounding box center [474, 71] width 127 height 11
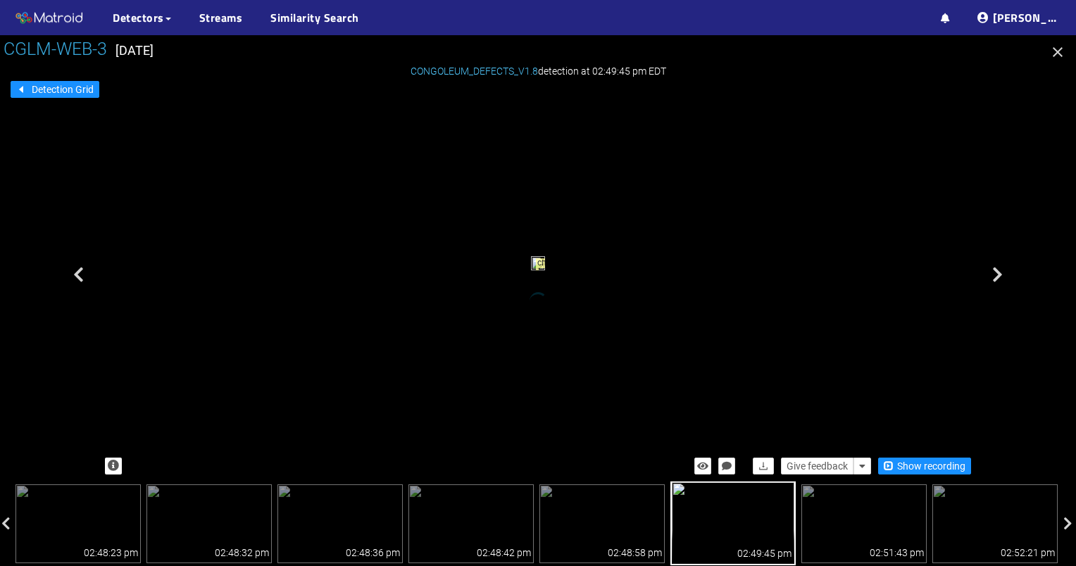
click at [531, 256] on div "chip" at bounding box center [538, 265] width 14 height 18
click at [545, 275] on div "chip" at bounding box center [538, 265] width 14 height 18
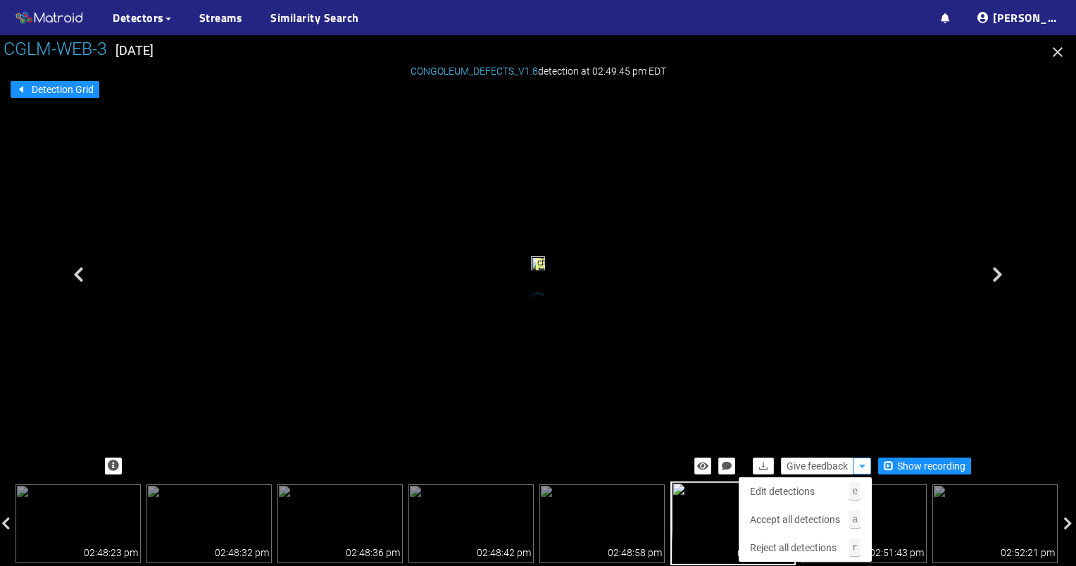
click at [864, 472] on button "button" at bounding box center [863, 466] width 18 height 17
click at [884, 394] on div "chip" at bounding box center [538, 266] width 880 height 362
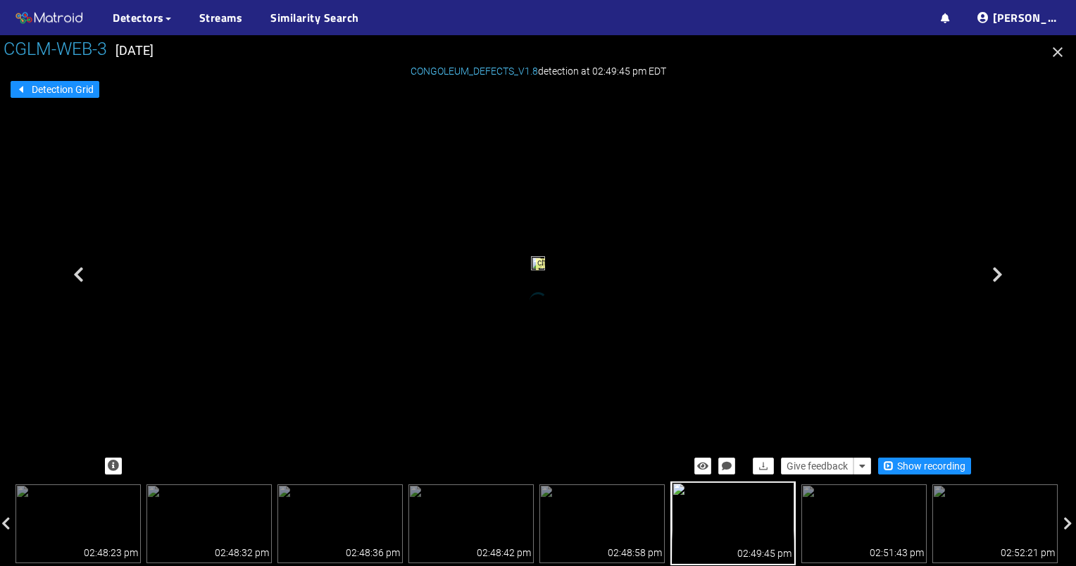
click at [1065, 52] on icon "button" at bounding box center [1058, 52] width 17 height 17
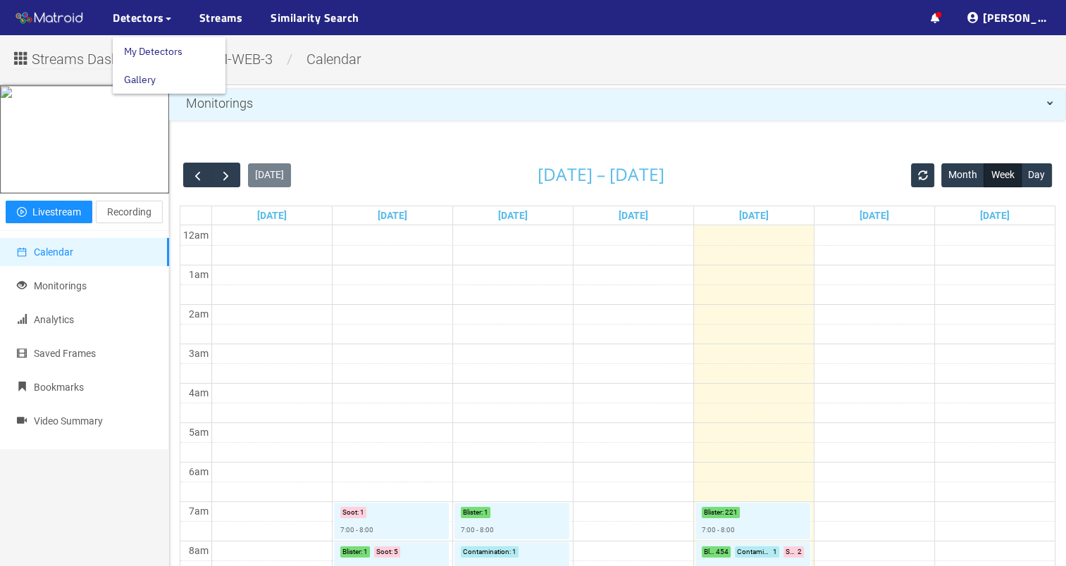
click at [142, 77] on link "Gallery" at bounding box center [140, 80] width 32 height 28
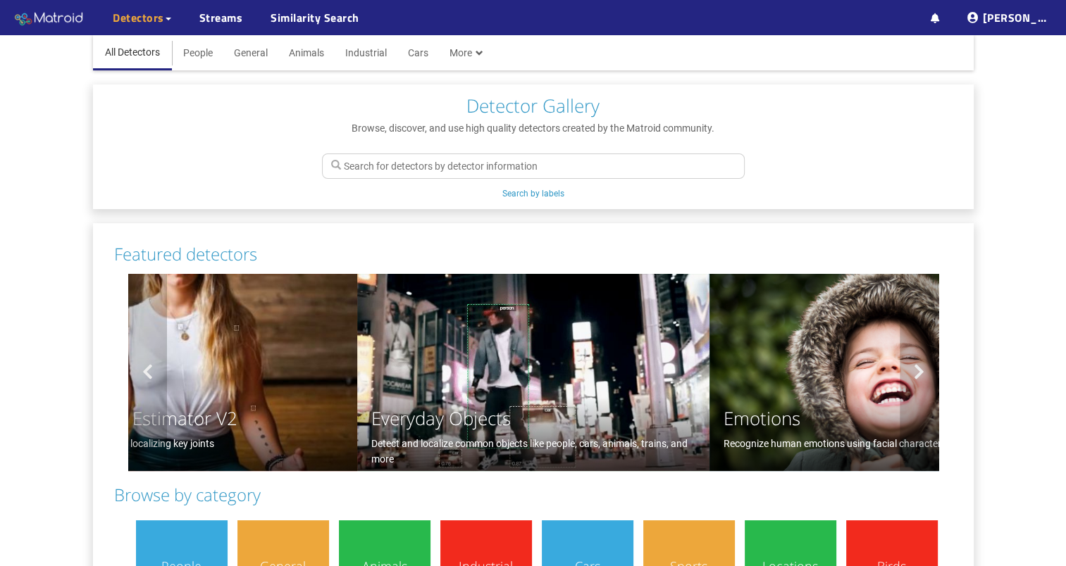
click at [68, 17] on img at bounding box center [49, 18] width 70 height 21
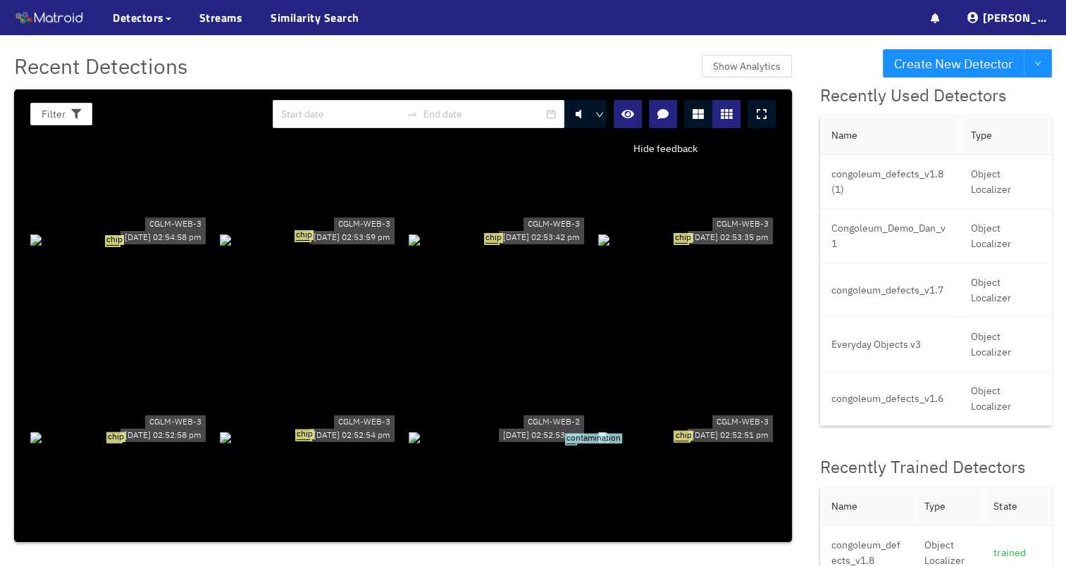
click at [672, 113] on button "button" at bounding box center [663, 114] width 28 height 28
click at [670, 114] on icon "button" at bounding box center [663, 113] width 14 height 11
click at [174, 247] on div "chip" at bounding box center [119, 239] width 178 height 15
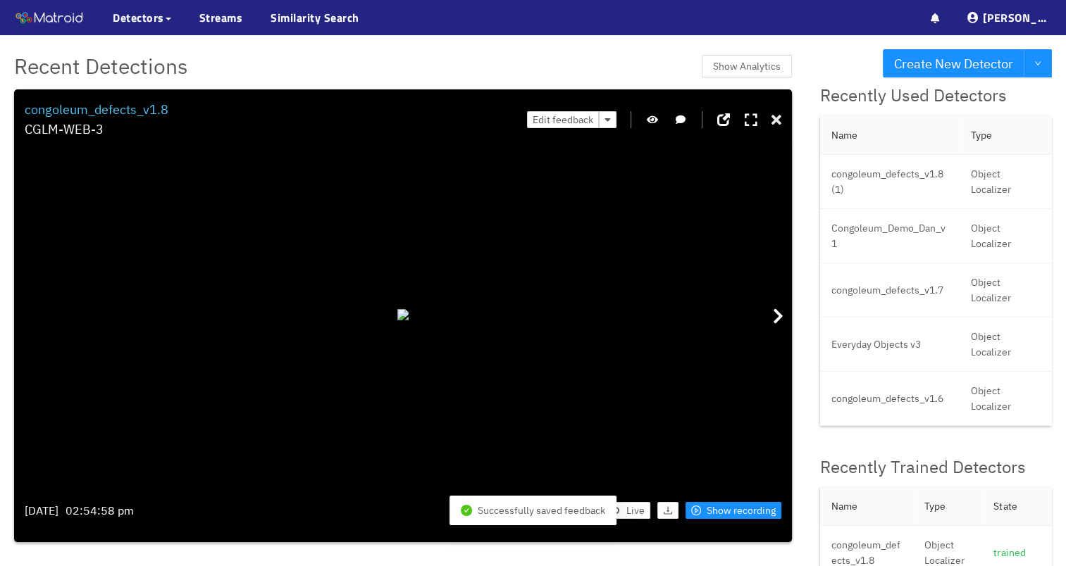
click at [778, 124] on icon at bounding box center [776, 120] width 10 height 14
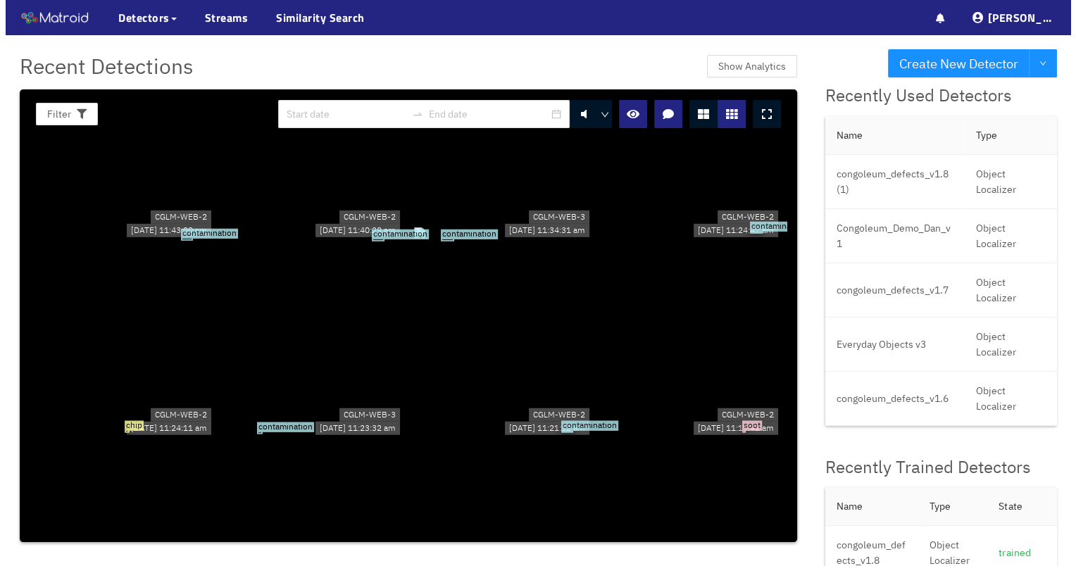
scroll to position [14019, 0]
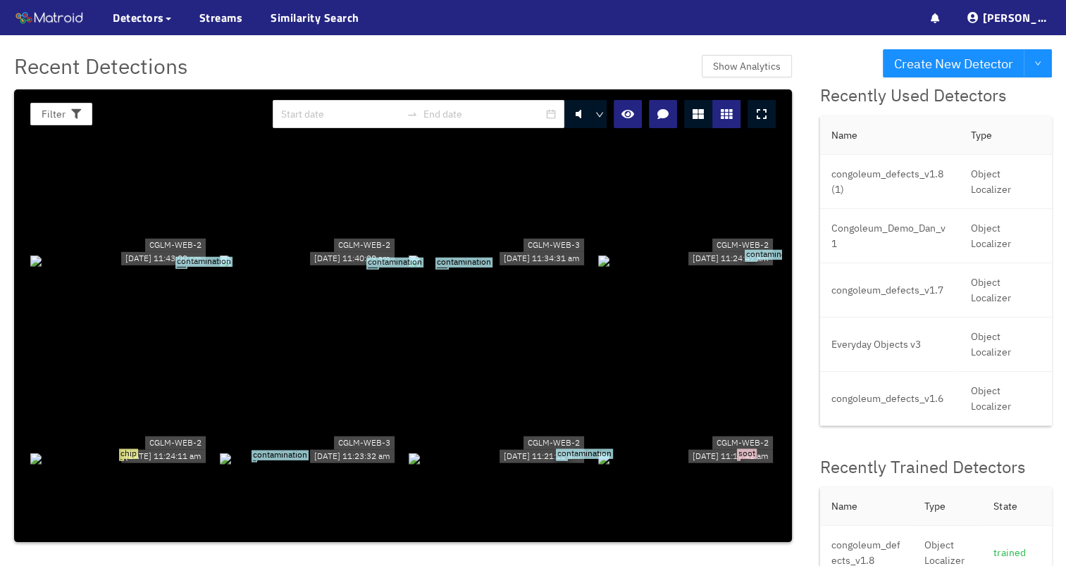
click at [700, 268] on div "contamination" at bounding box center [687, 260] width 178 height 15
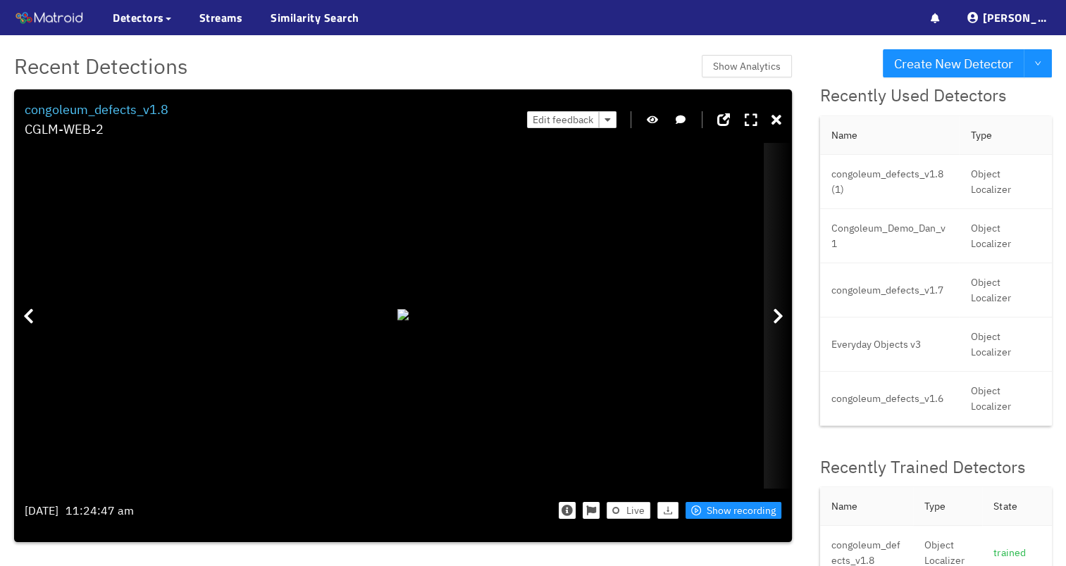
click at [783, 316] on icon at bounding box center [778, 316] width 11 height 17
click at [804, 140] on div "Recent Detections Show Analytics Filter 0 congoleum_defects_v1.8 CGLM-WEB-2 Giv…" at bounding box center [403, 295] width 806 height 521
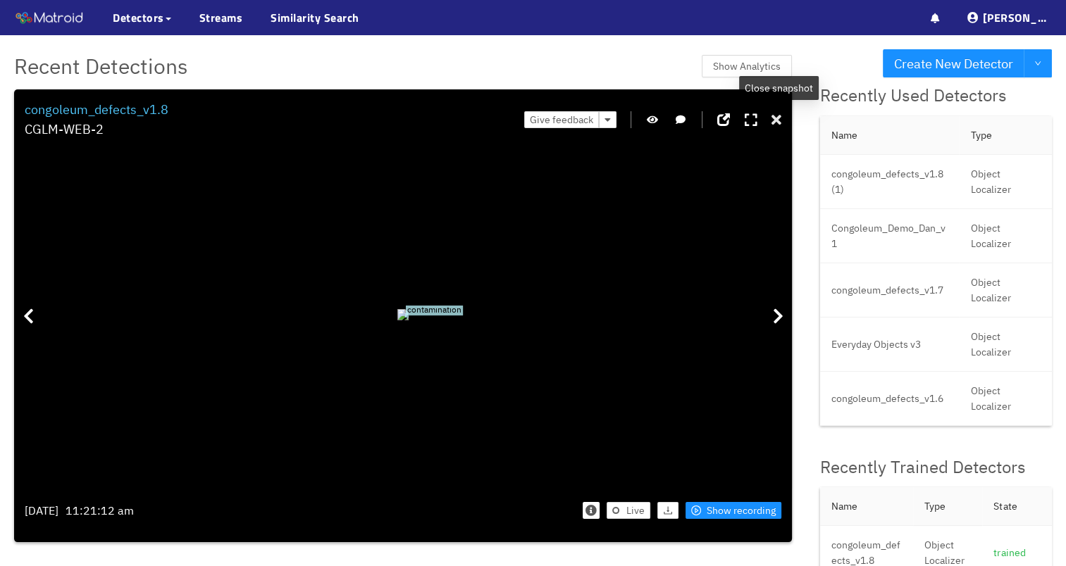
click at [781, 110] on div at bounding box center [776, 120] width 10 height 22
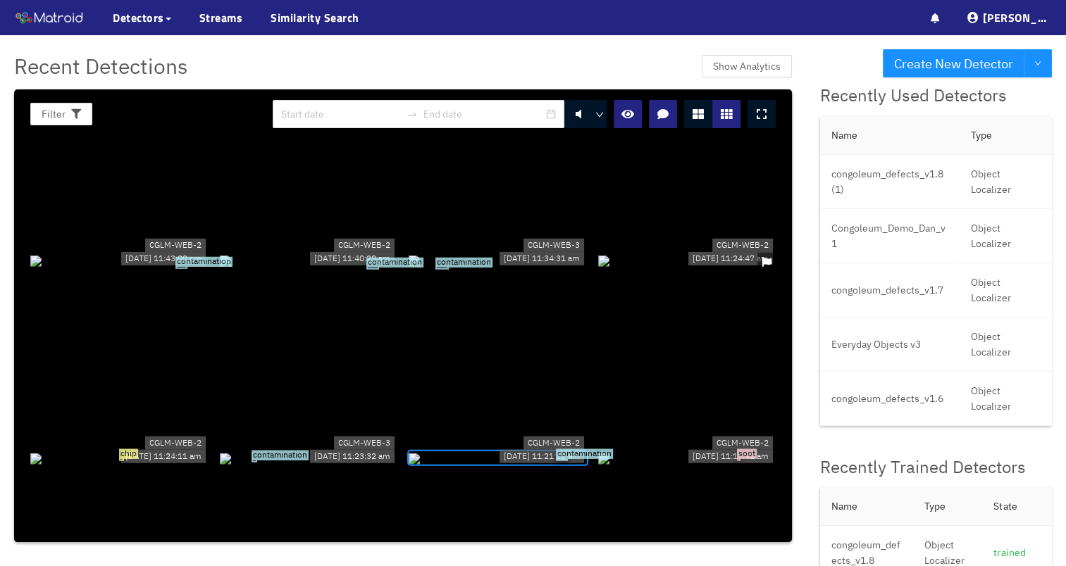
click at [759, 118] on icon at bounding box center [762, 113] width 10 height 11
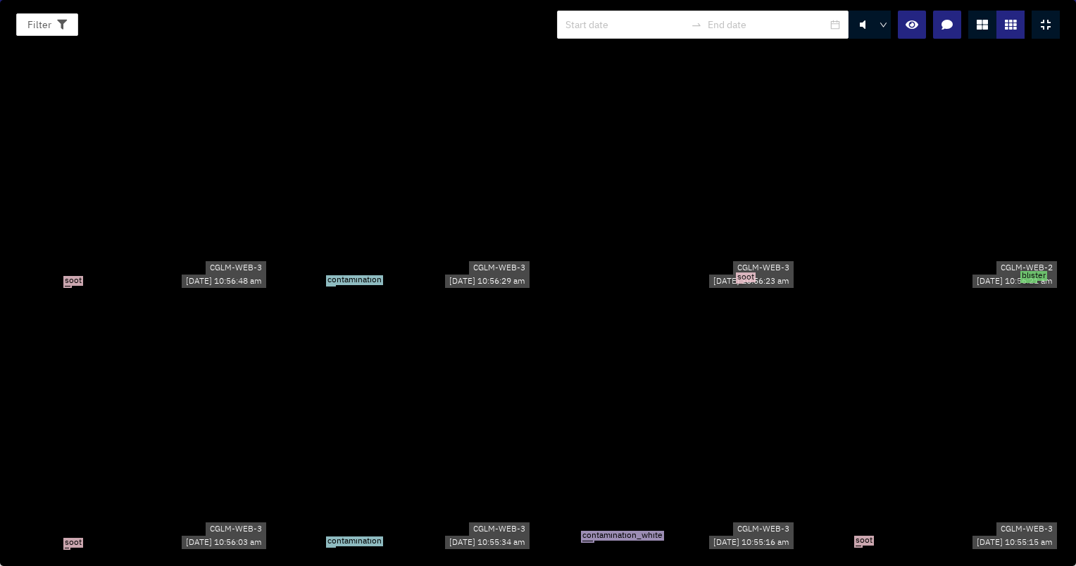
scroll to position [20134, 0]
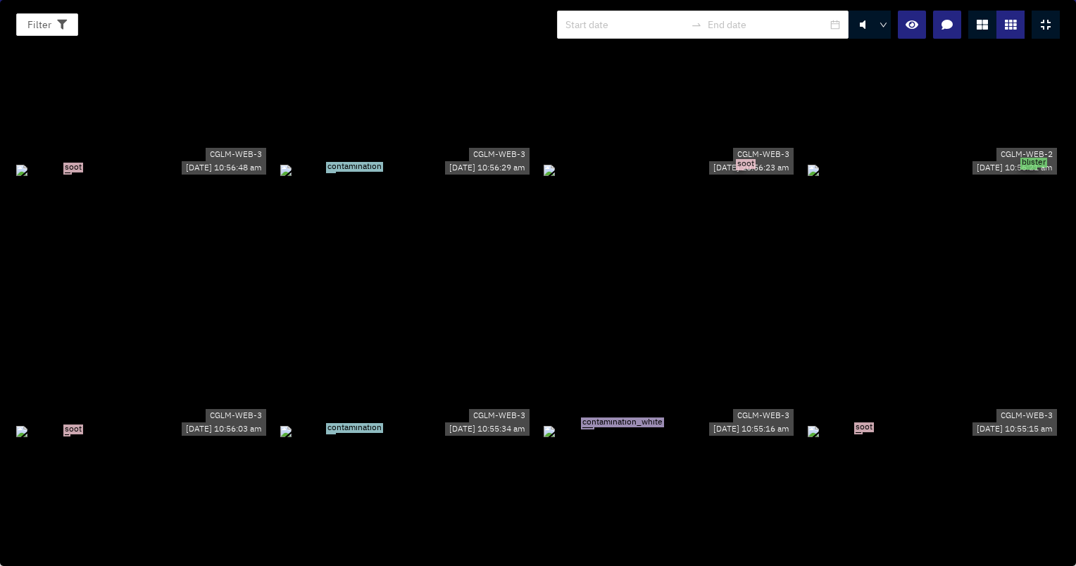
click at [332, 178] on div "contamination" at bounding box center [406, 169] width 253 height 15
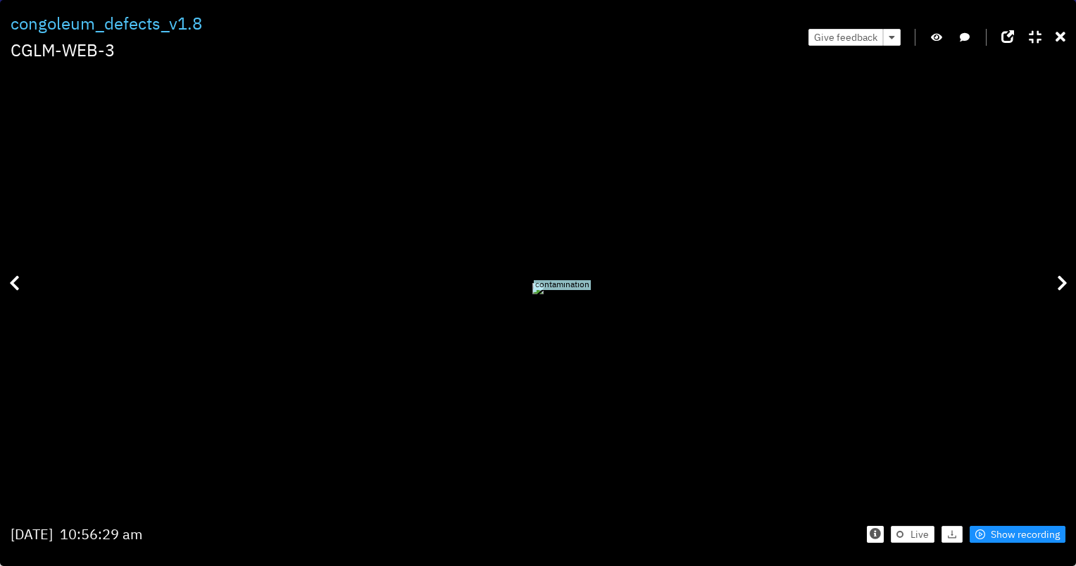
click at [1065, 41] on div "Filter 0 congoleum_defects_v1.8 CGLM-WEB-3 Give feedback contamination Thursday…" at bounding box center [538, 283] width 1076 height 566
click at [1059, 34] on icon at bounding box center [1061, 37] width 10 height 14
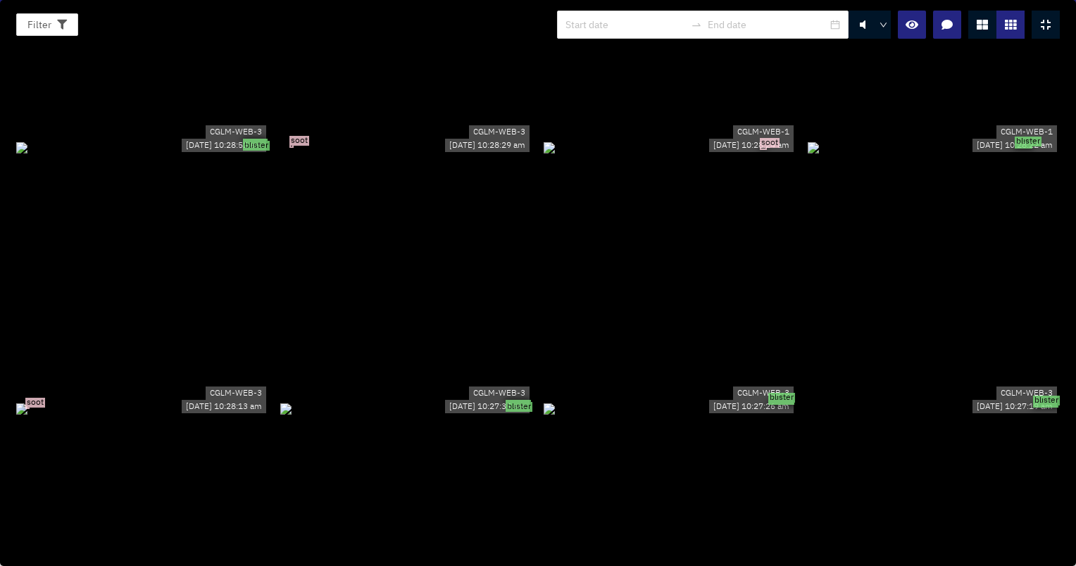
scroll to position [22811, 0]
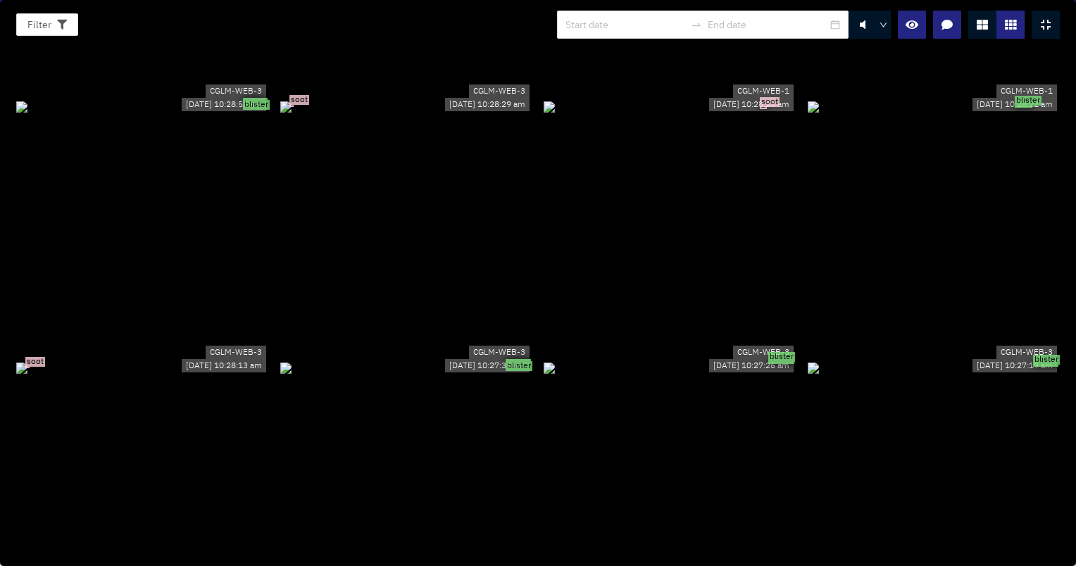
click at [864, 360] on div "blister" at bounding box center [934, 367] width 253 height 15
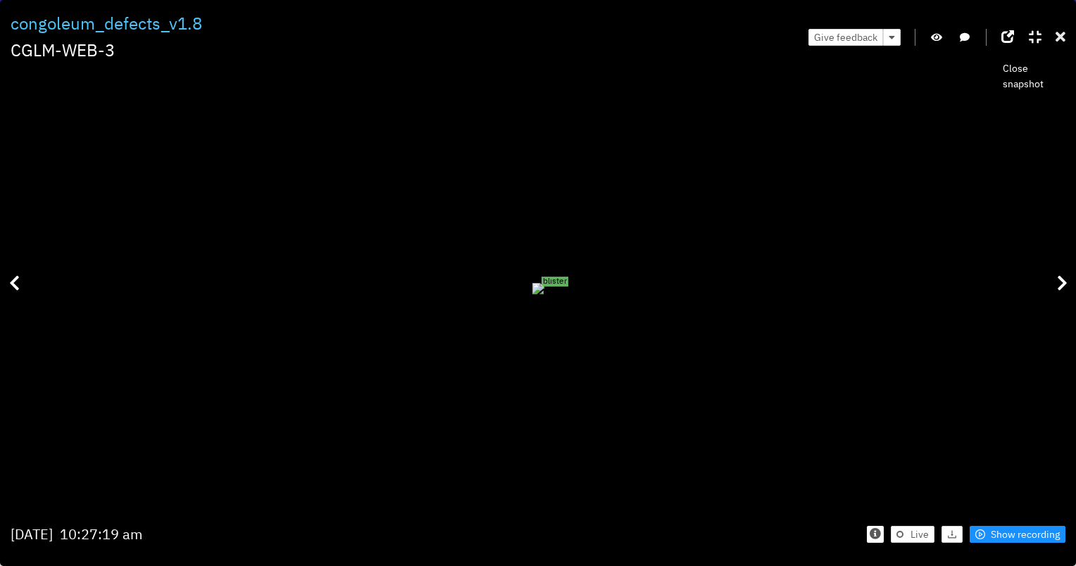
click at [1065, 35] on icon at bounding box center [1061, 37] width 10 height 14
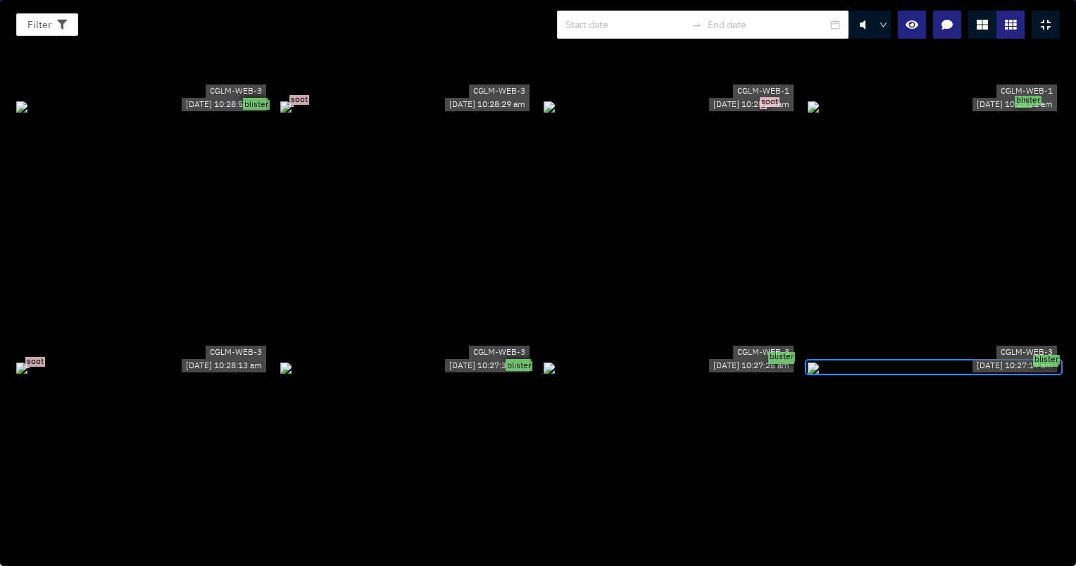
click at [985, 375] on div "blister" at bounding box center [934, 367] width 253 height 15
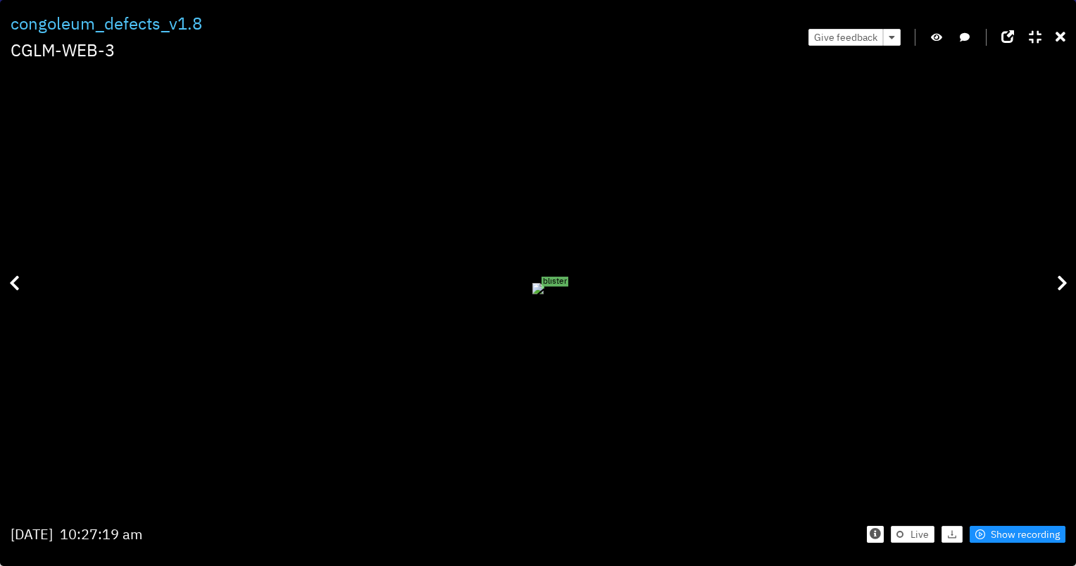
click at [907, 146] on div "blister" at bounding box center [538, 288] width 1055 height 436
click at [568, 277] on span "blister" at bounding box center [555, 282] width 27 height 10
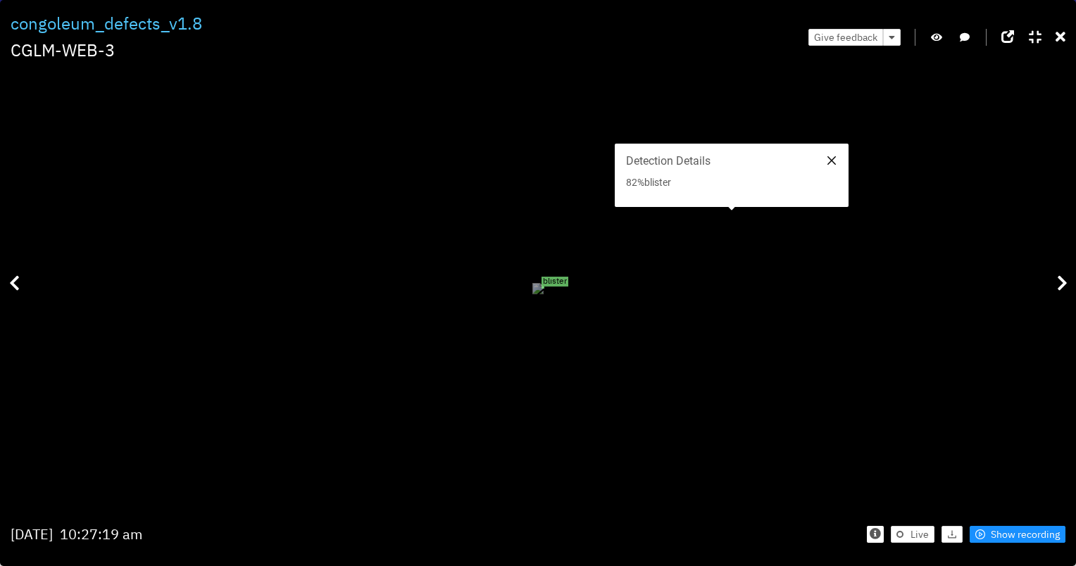
click at [826, 155] on div at bounding box center [831, 161] width 11 height 18
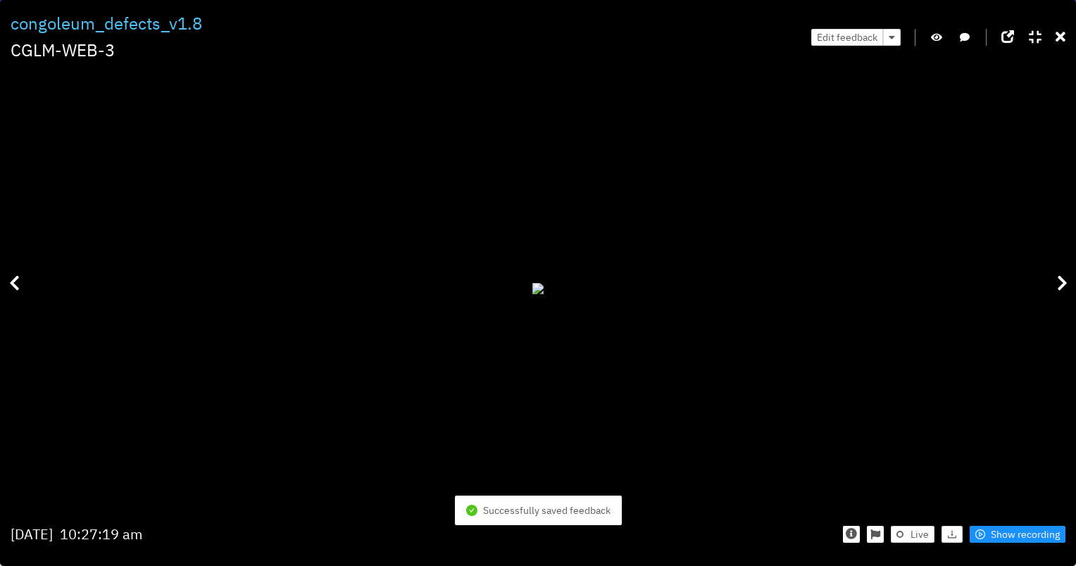
click at [1054, 31] on div "Edit feedback" at bounding box center [938, 37] width 254 height 53
click at [1060, 35] on icon at bounding box center [1061, 37] width 10 height 14
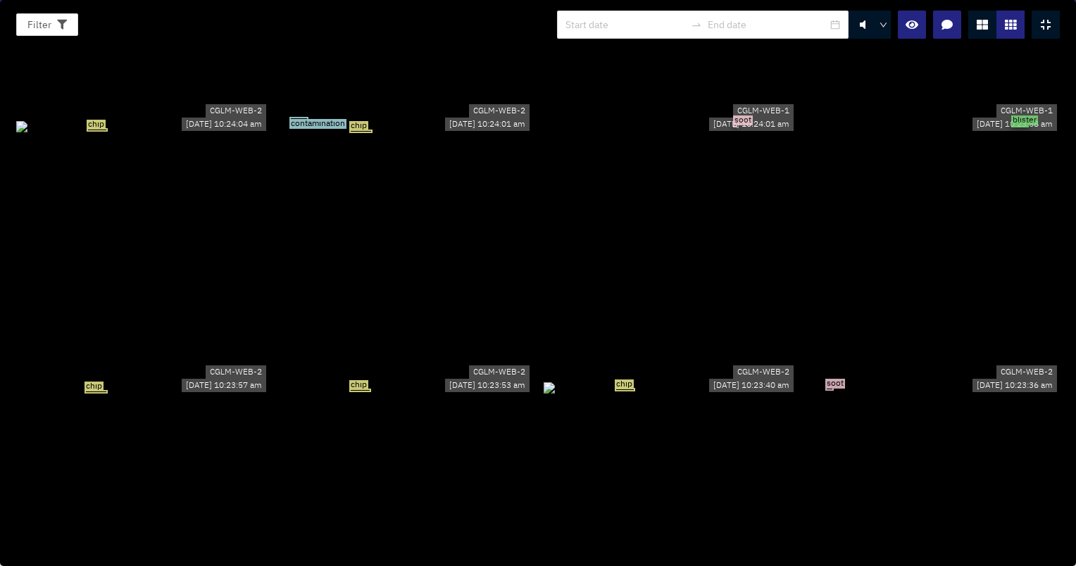
scroll to position [23867, 0]
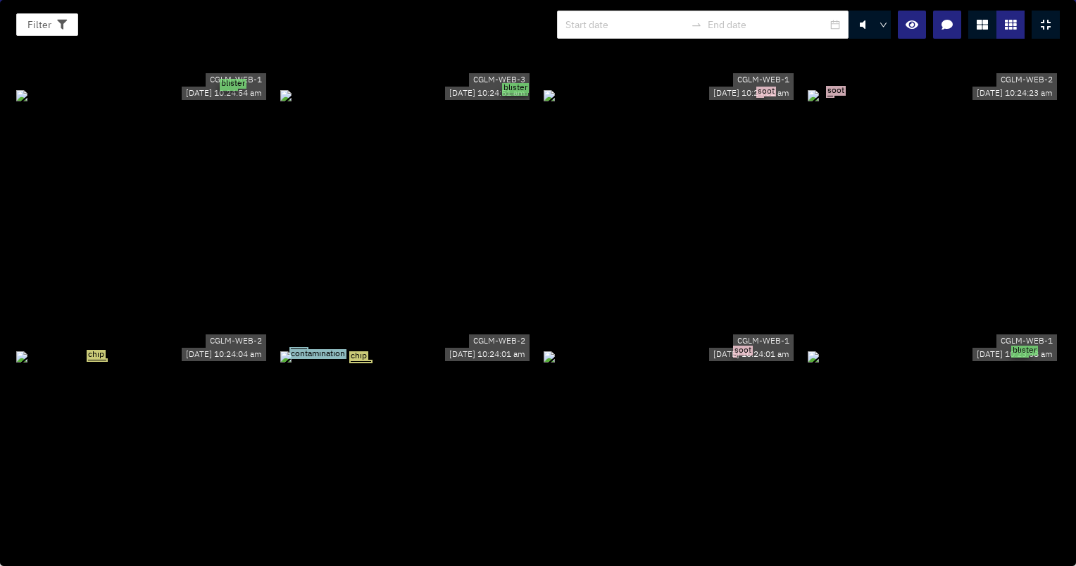
click at [699, 349] on div "soot" at bounding box center [670, 356] width 253 height 15
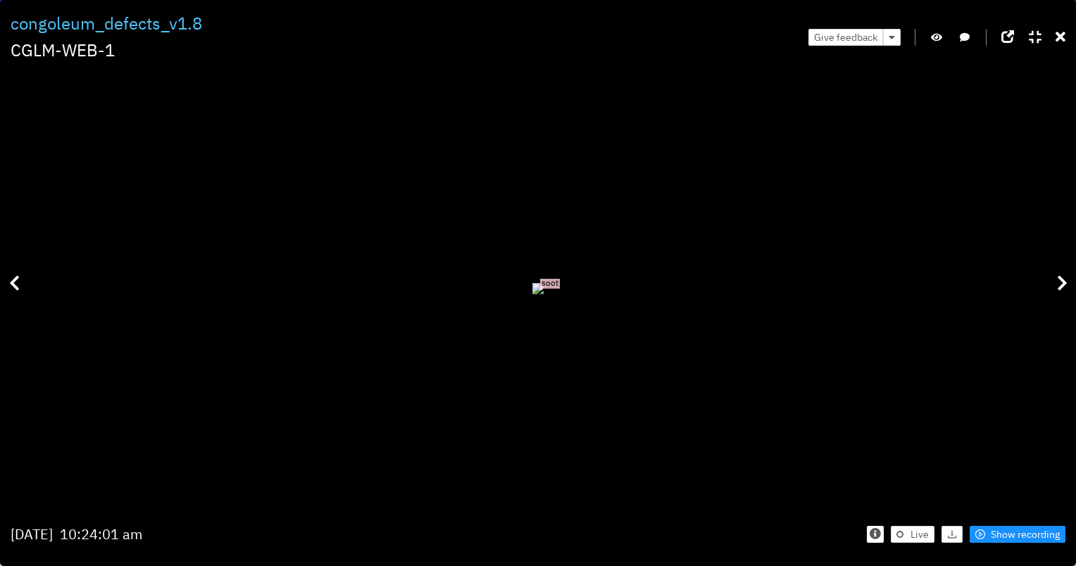
click at [867, 216] on div "soot" at bounding box center [538, 288] width 1055 height 436
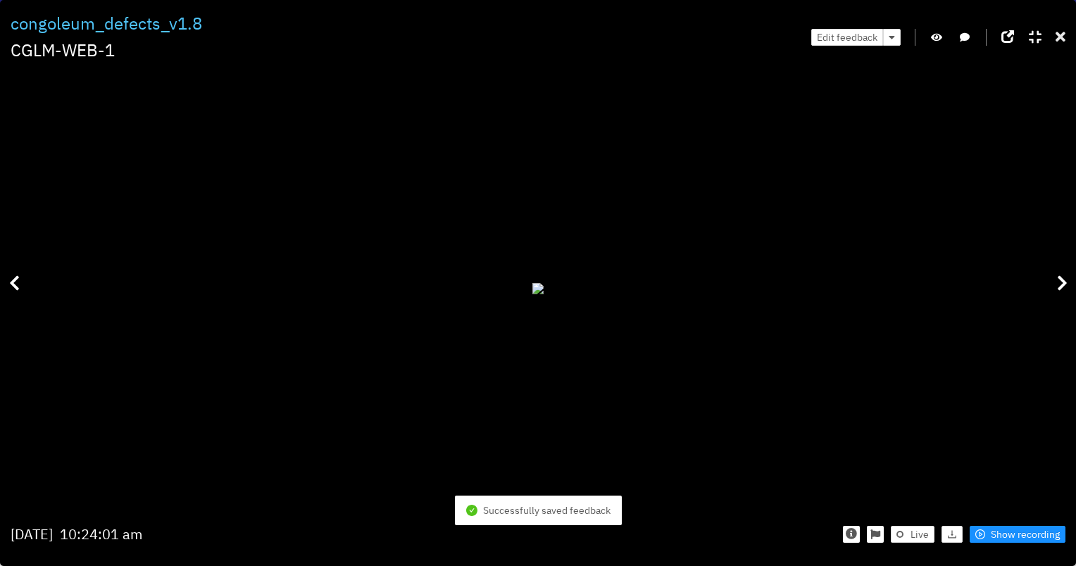
click at [1060, 30] on icon at bounding box center [1061, 37] width 10 height 14
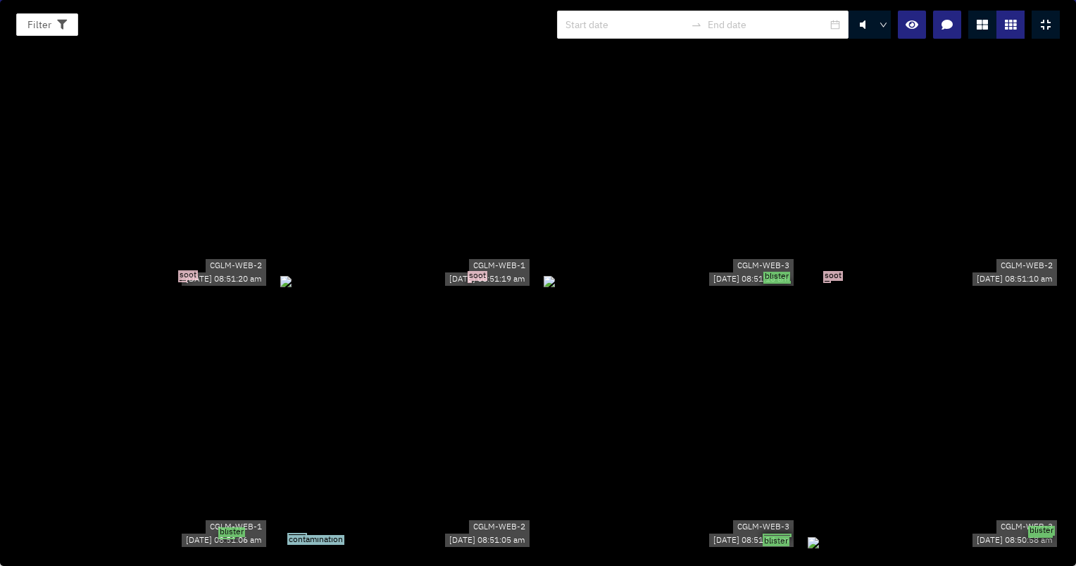
scroll to position [102450, 0]
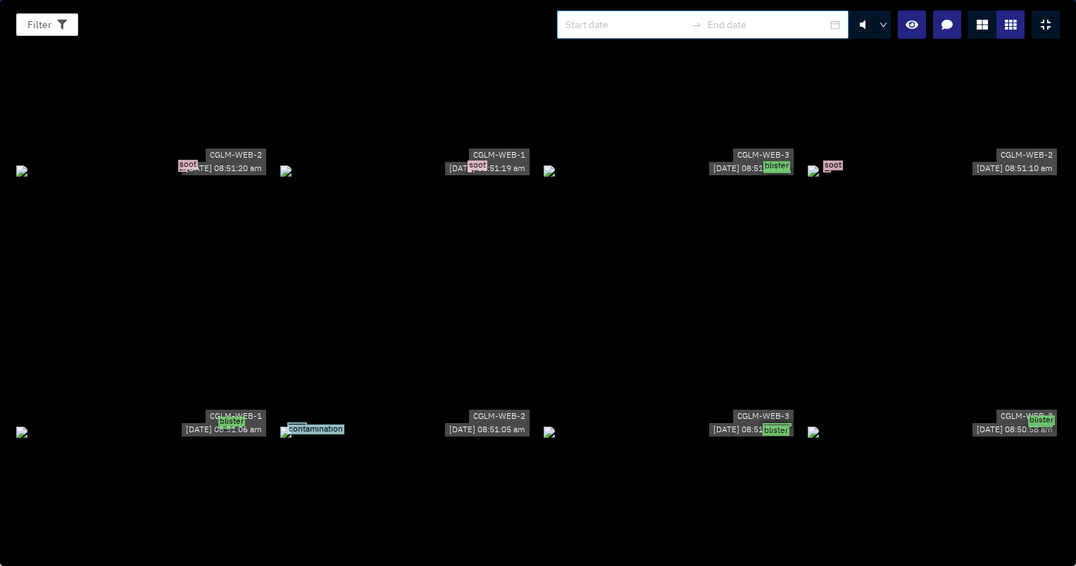
click at [702, 27] on div at bounding box center [696, 24] width 23 height 11
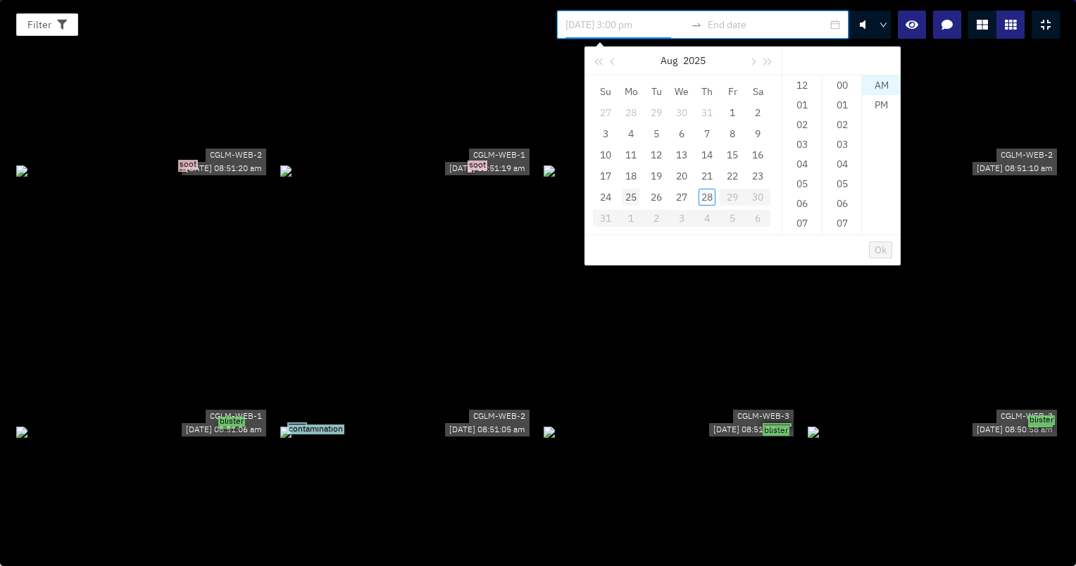
click at [636, 200] on div "25" at bounding box center [631, 197] width 17 height 17
click at [797, 134] on ul "12 01 02 03 04 05 06 07 08 09 10 11" at bounding box center [802, 154] width 39 height 159
click at [871, 86] on div "AM" at bounding box center [881, 85] width 39 height 20
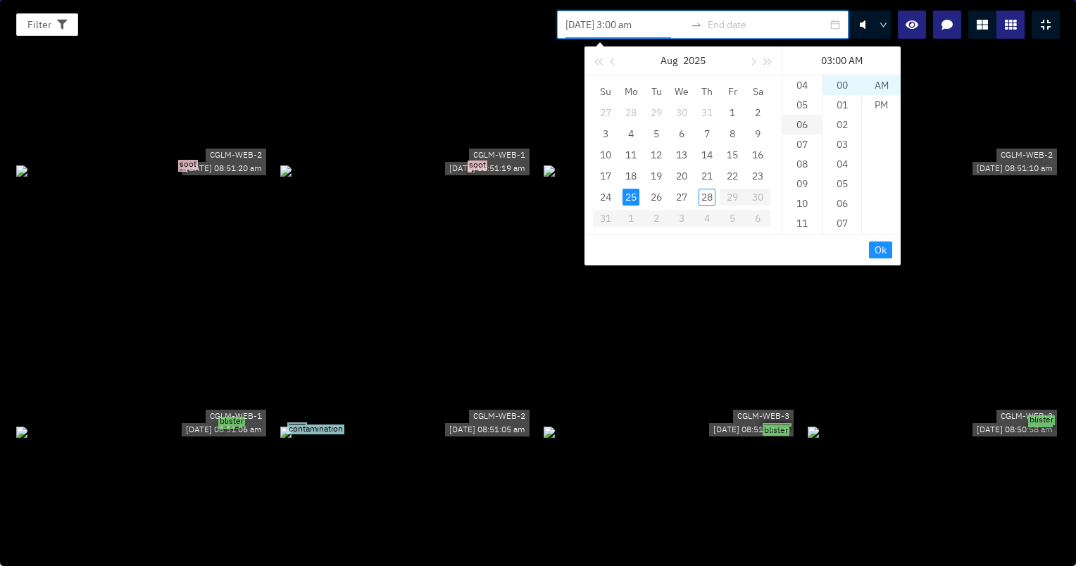
click at [803, 123] on div "06" at bounding box center [802, 125] width 39 height 20
type input "[DATE] 6:00 am"
click at [744, 31] on input at bounding box center [768, 24] width 120 height 15
click at [689, 197] on div "27" at bounding box center [681, 197] width 17 height 17
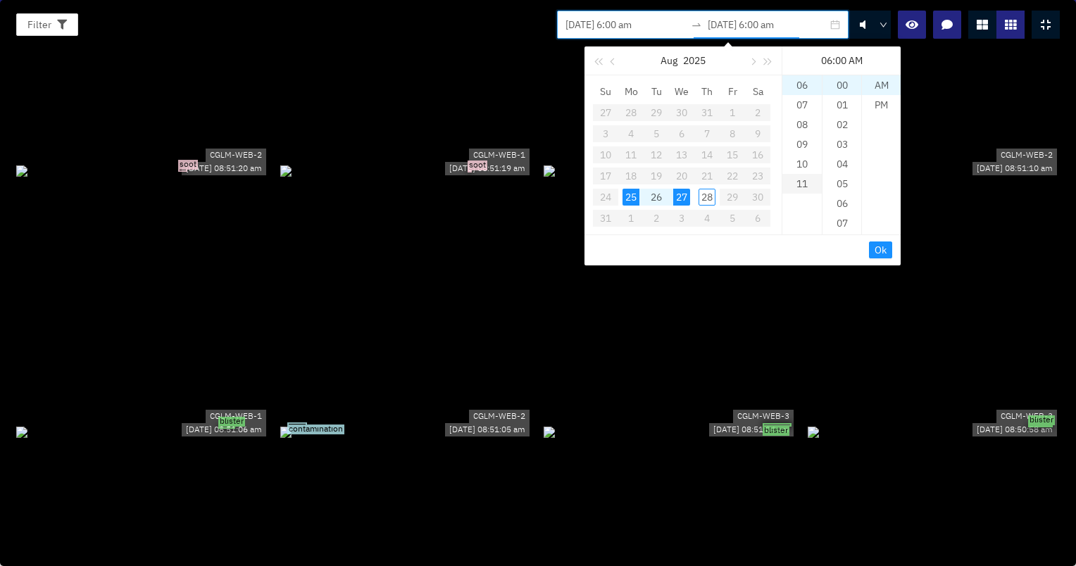
click at [803, 178] on div "11" at bounding box center [802, 184] width 39 height 20
click at [877, 106] on div "PM" at bounding box center [881, 105] width 39 height 20
type input "[DATE] 11:00 pm"
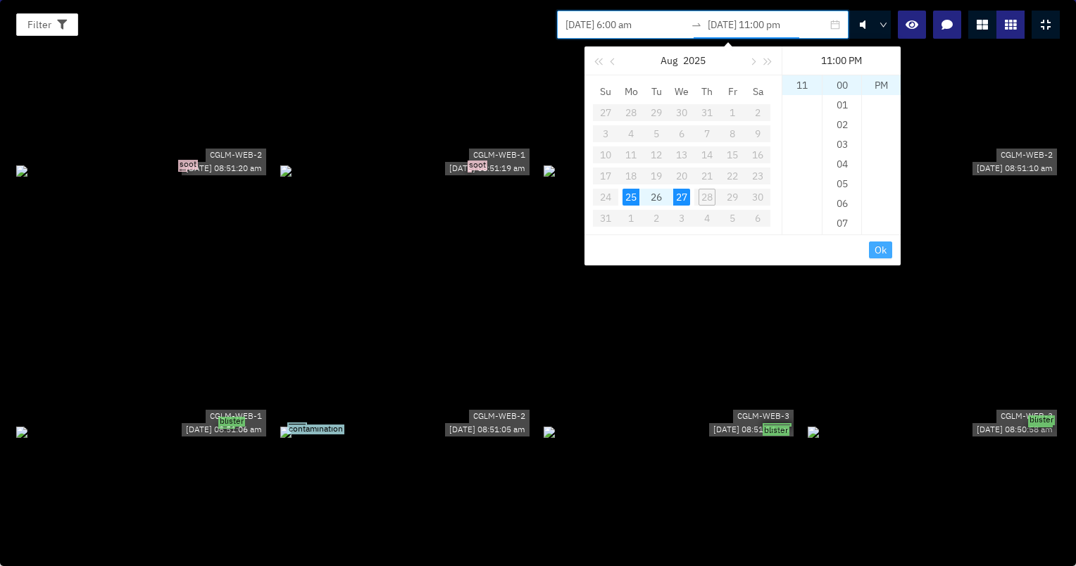
click at [872, 249] on button "Ok" at bounding box center [880, 250] width 23 height 17
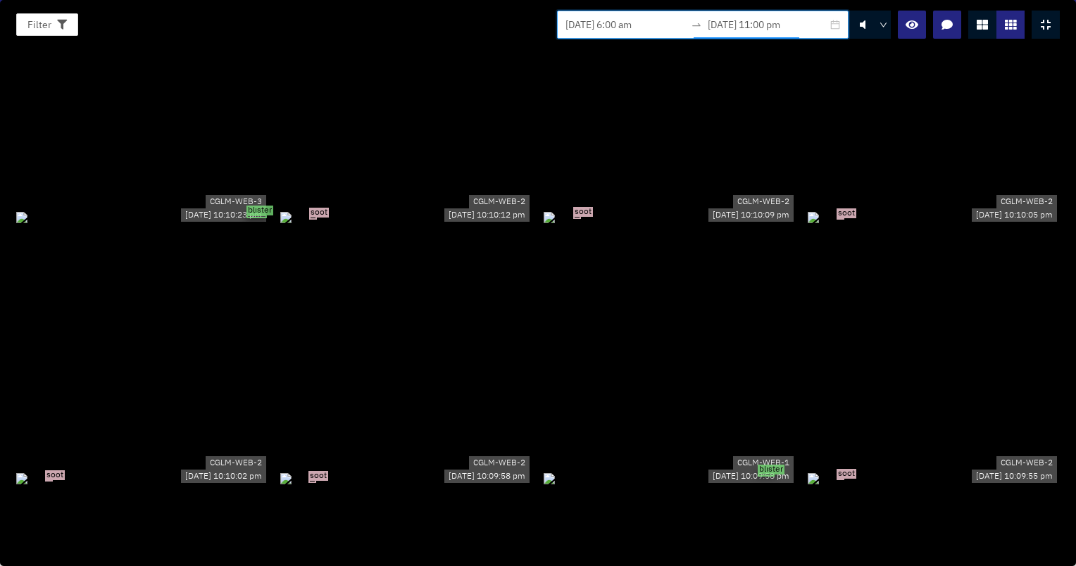
scroll to position [3671, 0]
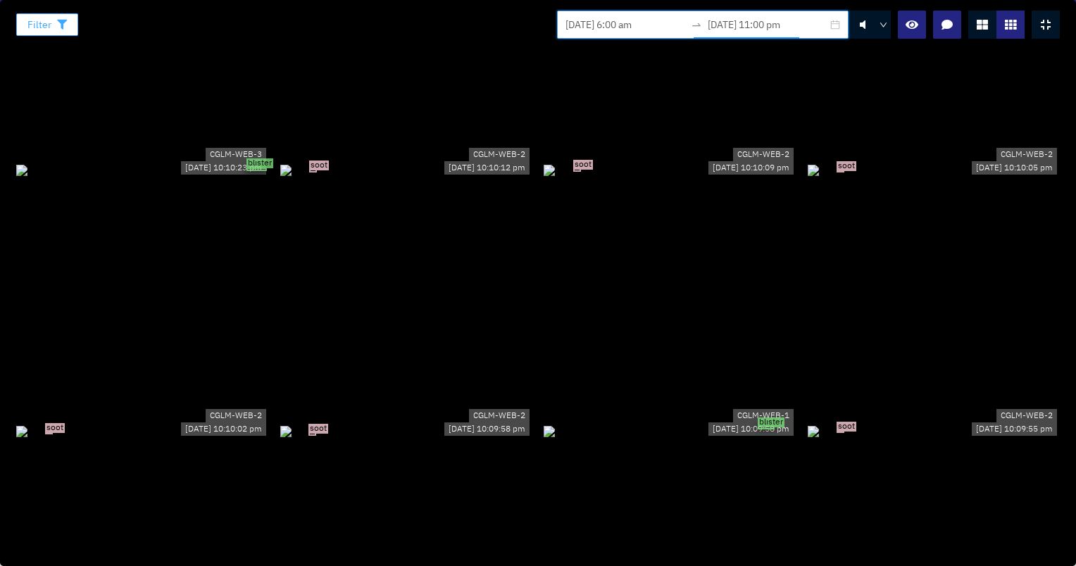
click at [70, 25] on button "Filter" at bounding box center [47, 24] width 62 height 23
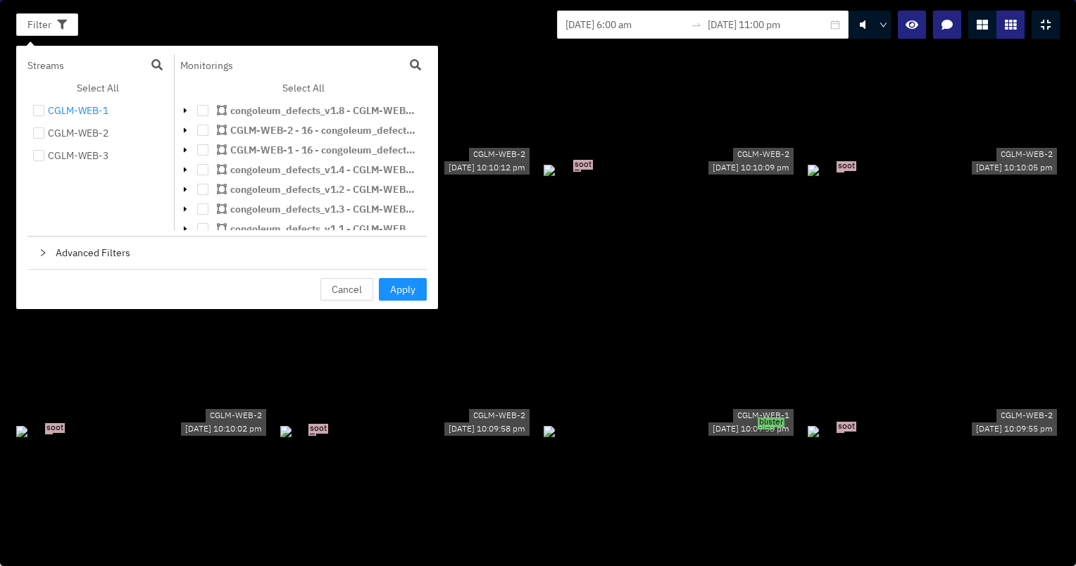
click at [46, 104] on li "CGLM-WEB-1" at bounding box center [98, 110] width 142 height 17
checkbox input "true"
click at [48, 130] on div "CGLM-WEB-2" at bounding box center [78, 133] width 61 height 17
checkbox input "true"
click at [56, 158] on div "CGLM-WEB-3" at bounding box center [78, 155] width 61 height 17
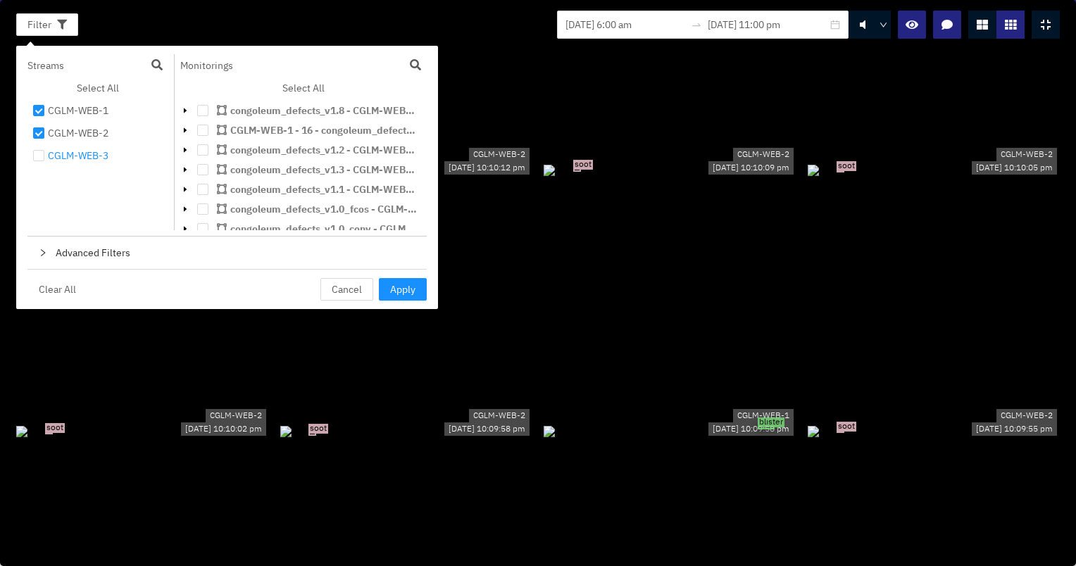
checkbox input "true"
click at [409, 286] on span "Apply" at bounding box center [402, 289] width 25 height 15
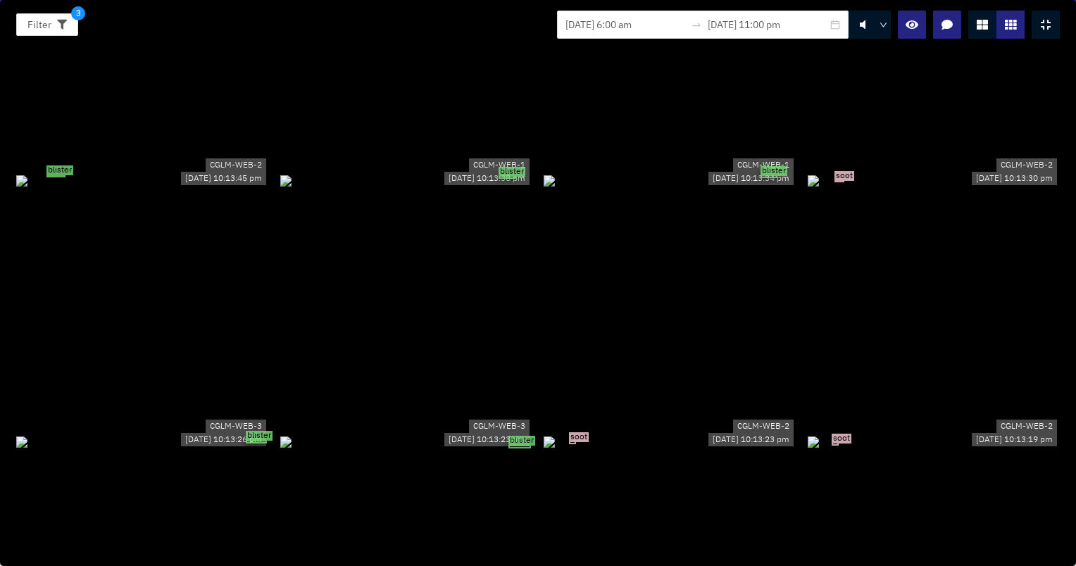
scroll to position [0, 0]
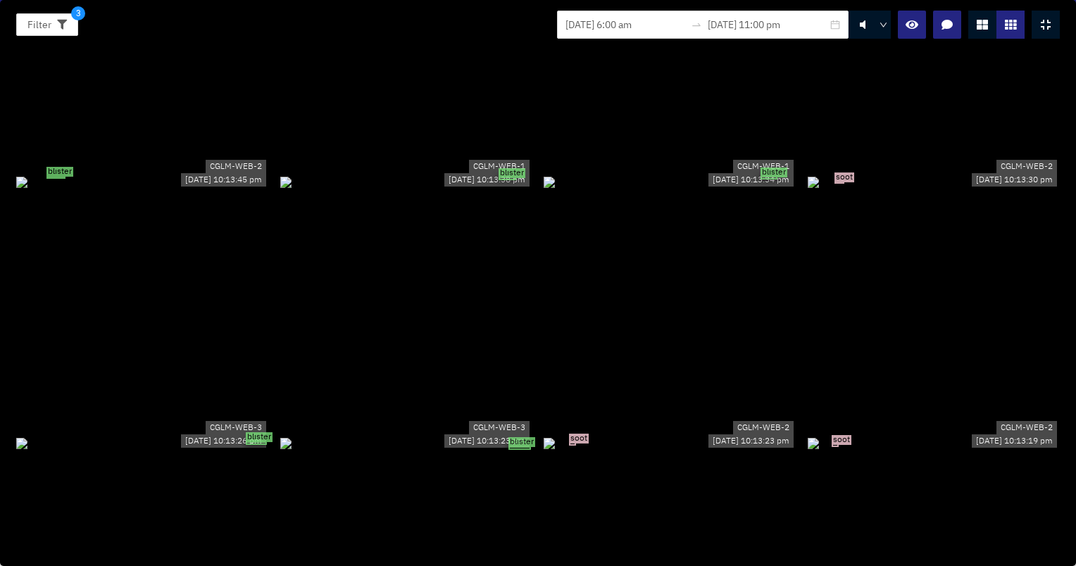
click at [758, 174] on div "blister" at bounding box center [670, 181] width 253 height 15
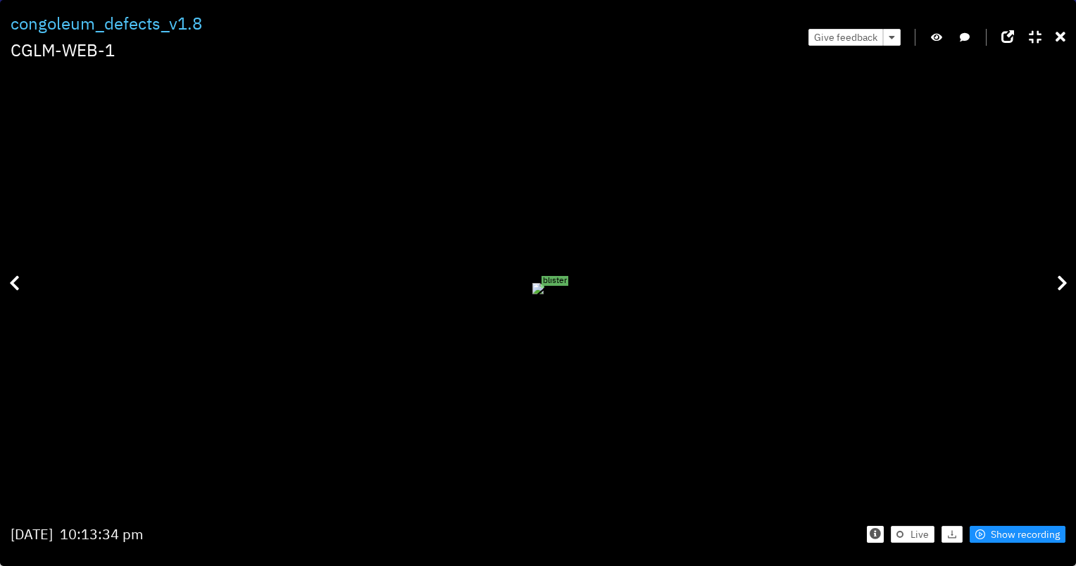
click at [1053, 42] on div "Give feedback" at bounding box center [937, 37] width 257 height 53
click at [1057, 36] on icon at bounding box center [1061, 37] width 10 height 14
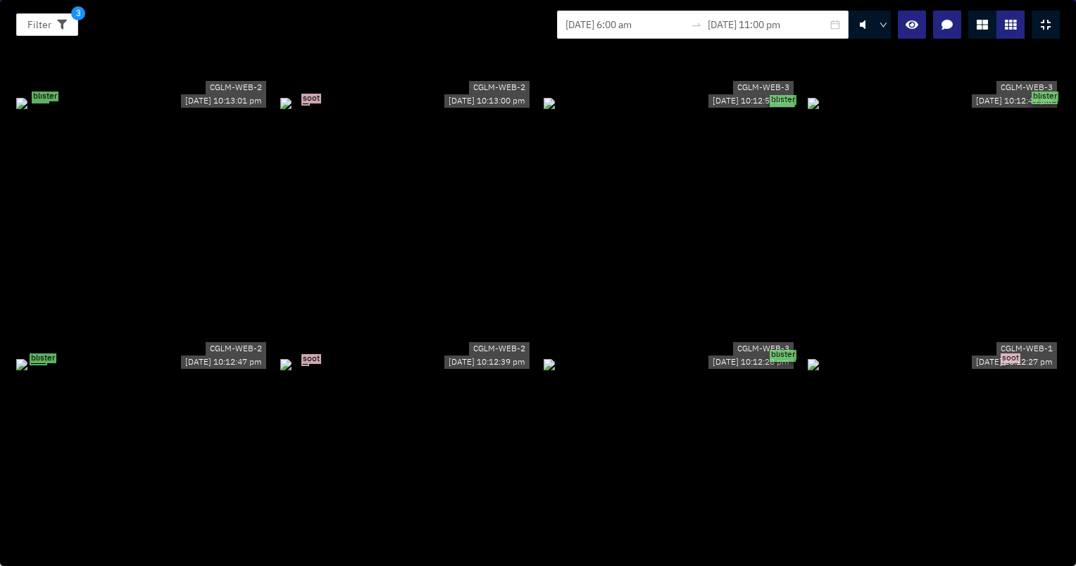
scroll to position [1127, 0]
